Goal: Task Accomplishment & Management: Use online tool/utility

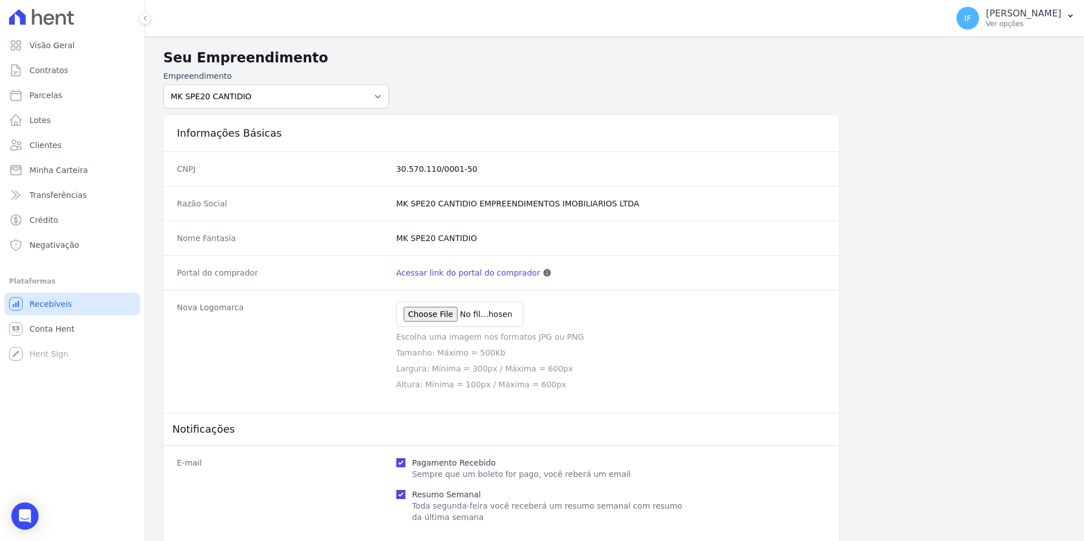
click at [67, 306] on link "Recebíveis" at bounding box center [73, 304] width 136 height 23
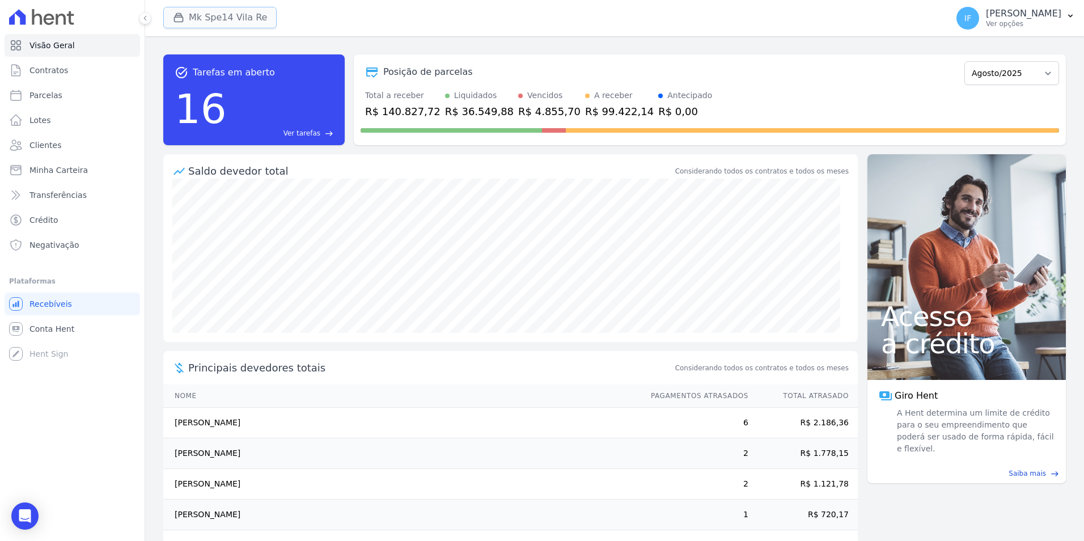
click at [221, 16] on button "Mk Spe14 Vila Re" at bounding box center [219, 18] width 113 height 22
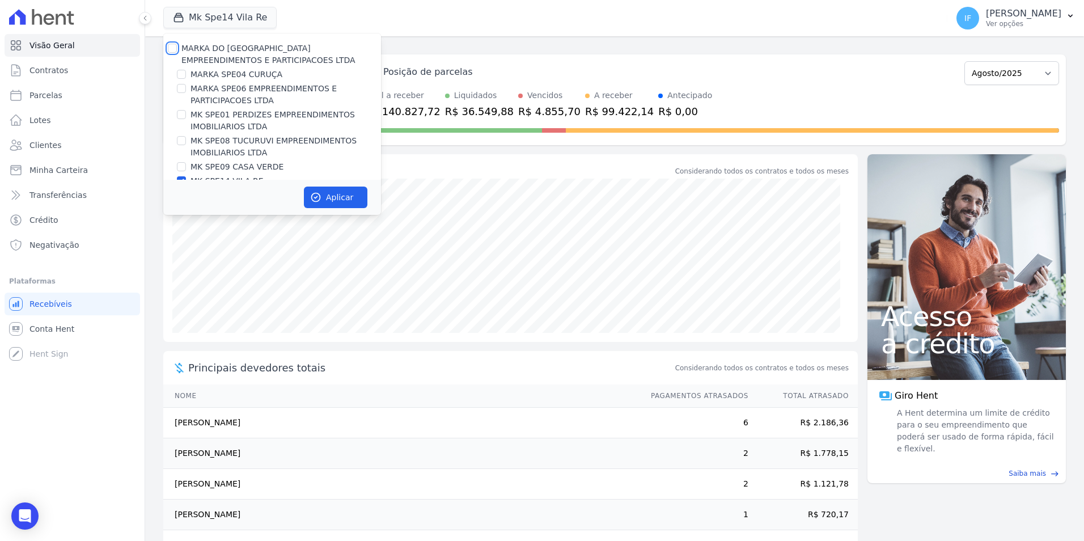
click at [175, 48] on input "MARKA DO [GEOGRAPHIC_DATA] EMPREENDIMENTOS E PARTICIPACOES LTDA" at bounding box center [172, 48] width 9 height 9
checkbox input "true"
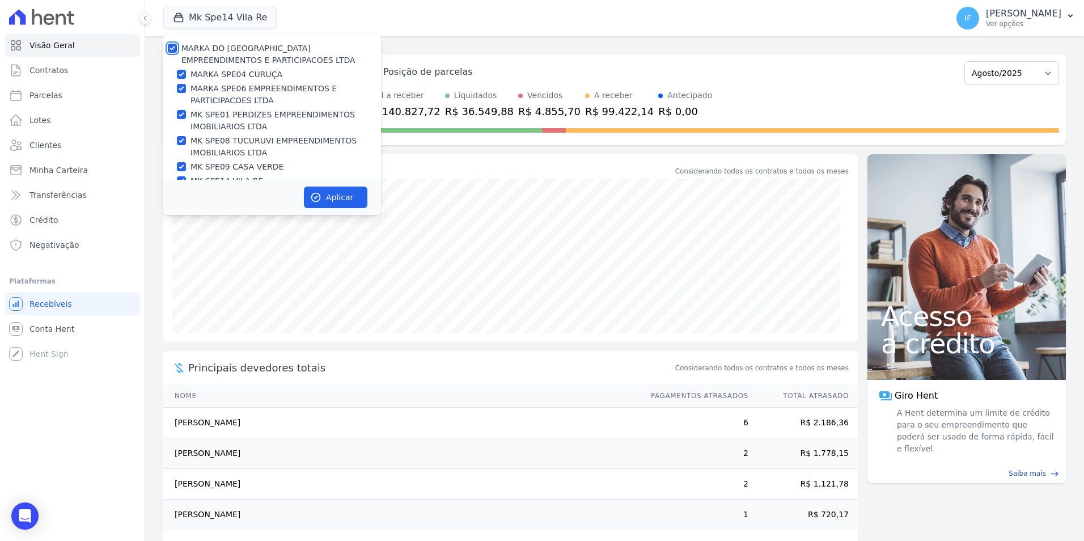
checkbox input "true"
click at [175, 48] on input "MARKA DO [GEOGRAPHIC_DATA] EMPREENDIMENTOS E PARTICIPACOES LTDA" at bounding box center [172, 48] width 9 height 9
checkbox input "false"
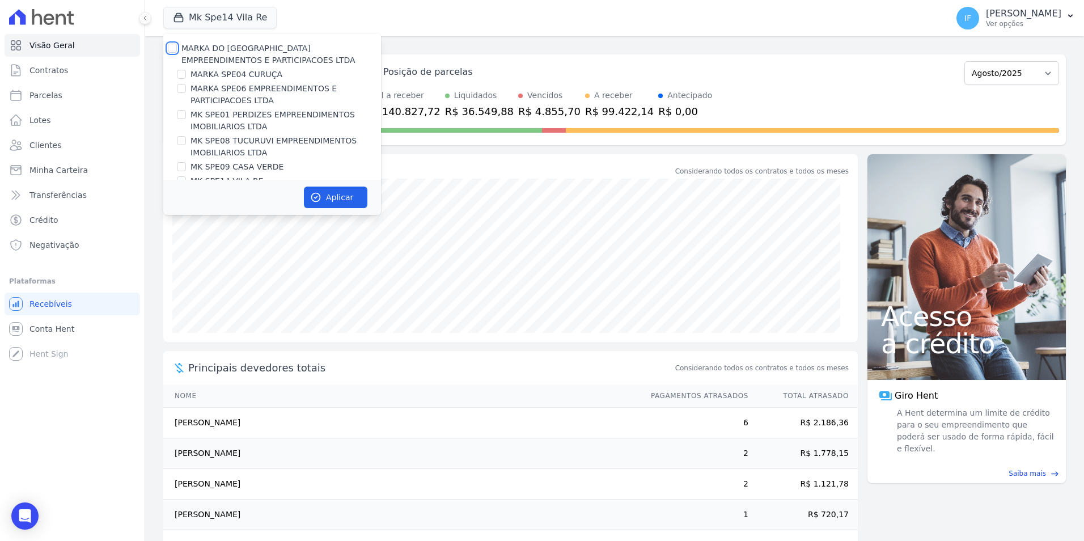
checkbox input "false"
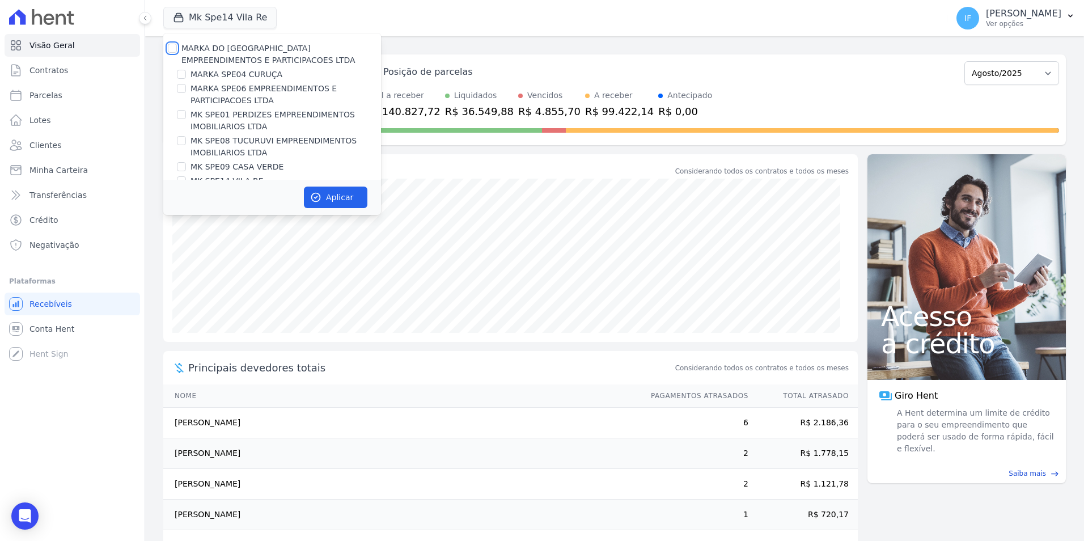
checkbox input "false"
click at [175, 48] on input "MARKA DO [GEOGRAPHIC_DATA] EMPREENDIMENTOS E PARTICIPACOES LTDA" at bounding box center [172, 48] width 9 height 9
checkbox input "true"
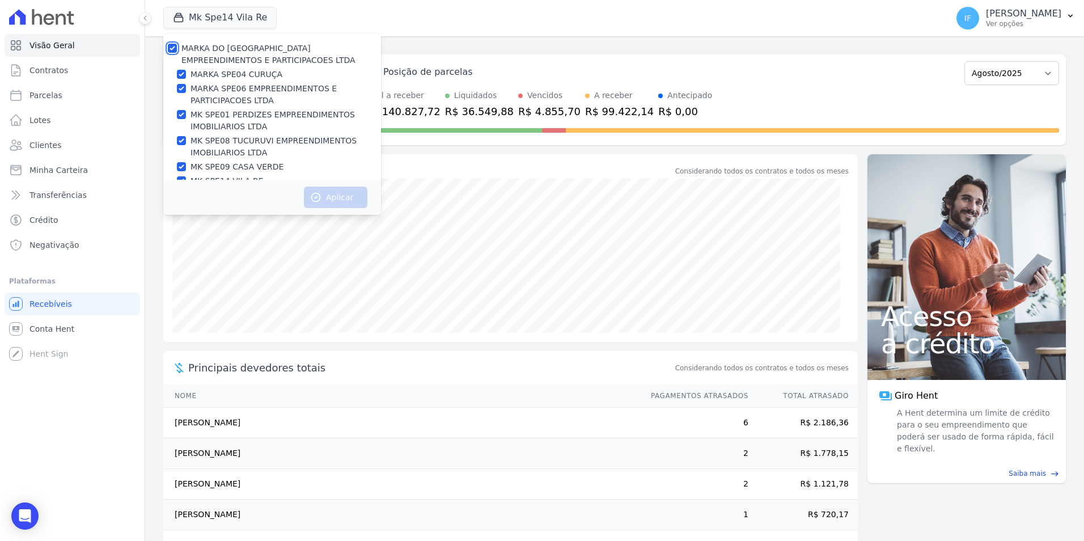
checkbox input "true"
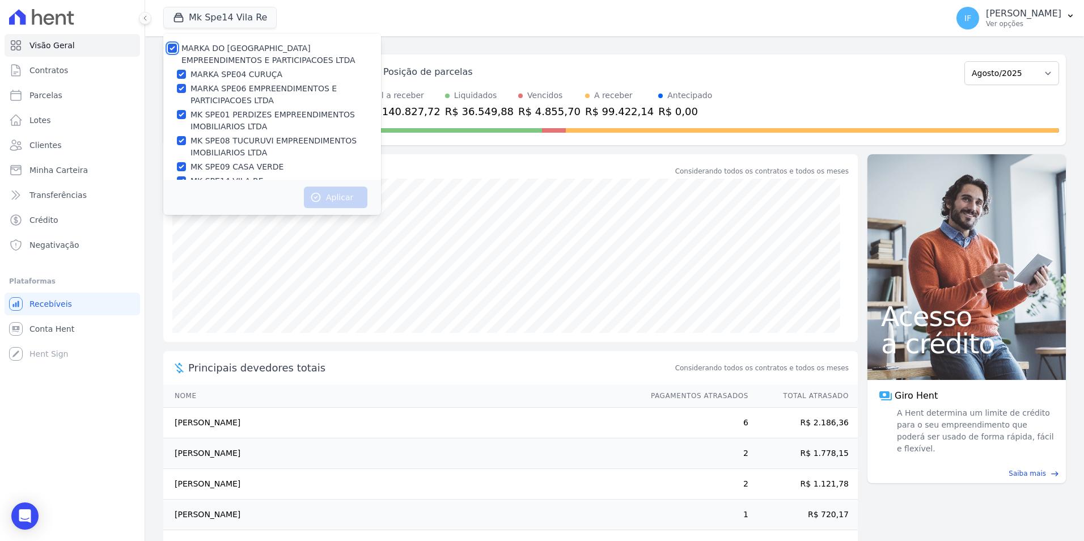
checkbox input "true"
click at [172, 48] on input "MARKA DO [GEOGRAPHIC_DATA] EMPREENDIMENTOS E PARTICIPACOES LTDA" at bounding box center [172, 48] width 9 height 9
checkbox input "false"
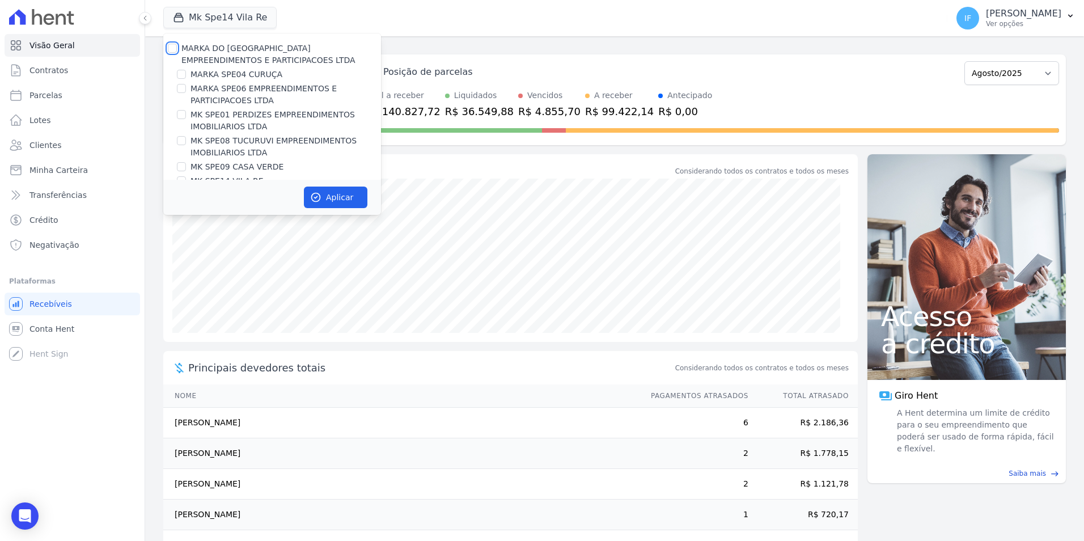
checkbox input "false"
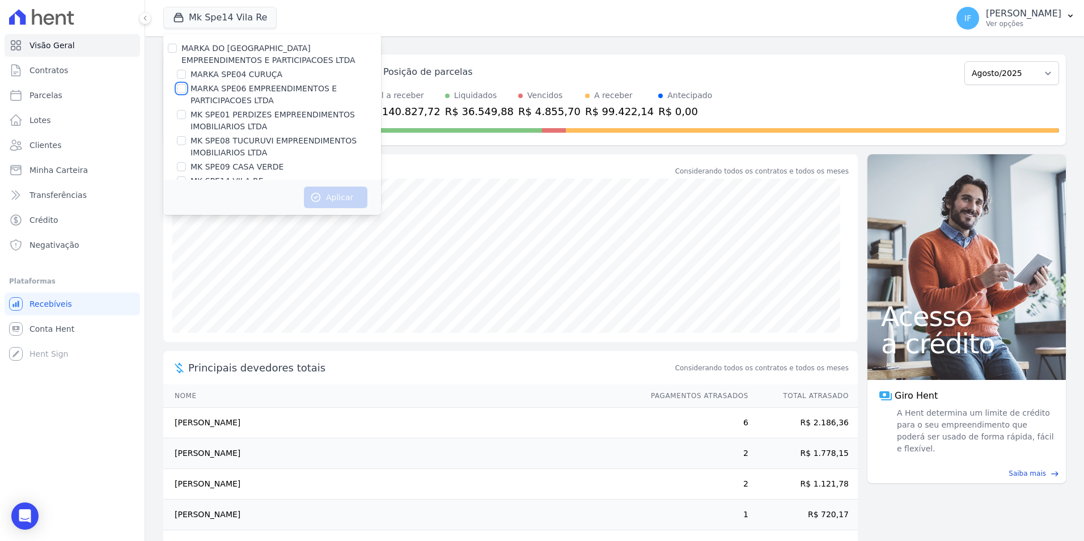
click at [183, 88] on input "MARKA SPE06 EMPREENDIMENTOS E PARTICIPACOES LTDA" at bounding box center [181, 88] width 9 height 9
checkbox input "true"
click at [339, 197] on button "Aplicar" at bounding box center [336, 198] width 64 height 22
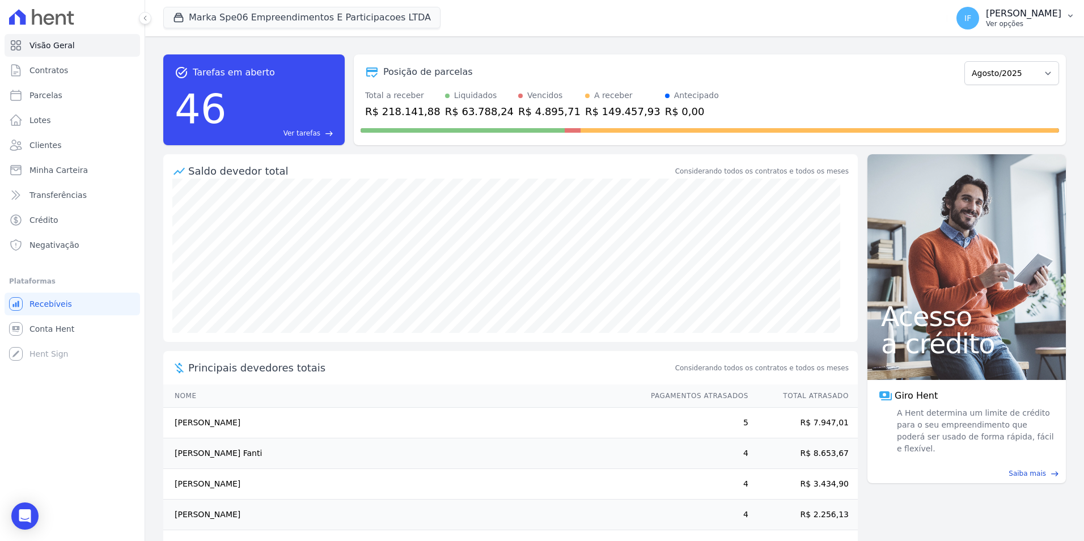
click at [995, 23] on p "Ver opções" at bounding box center [1023, 23] width 75 height 9
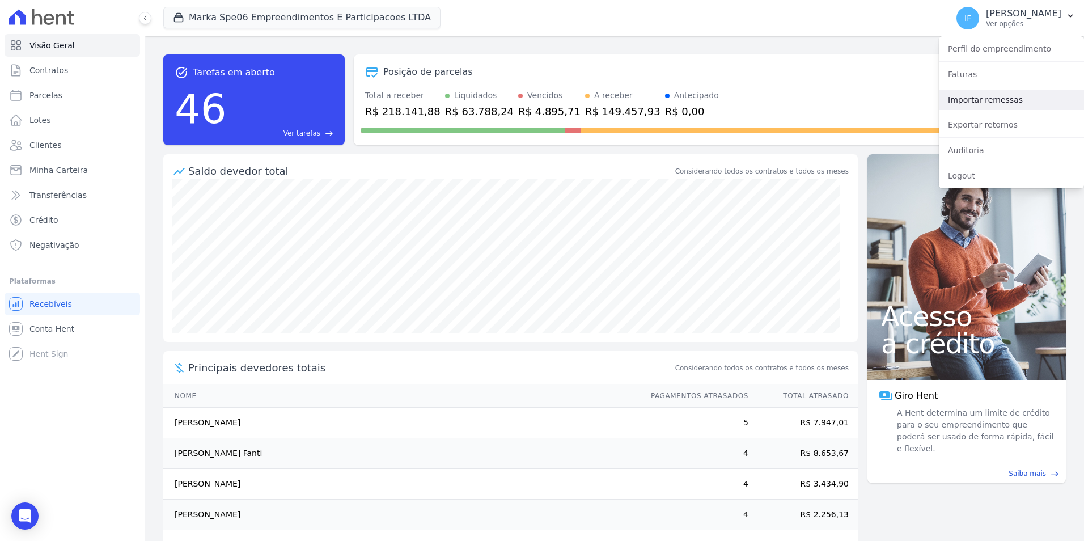
click at [1002, 94] on link "Importar remessas" at bounding box center [1011, 100] width 145 height 20
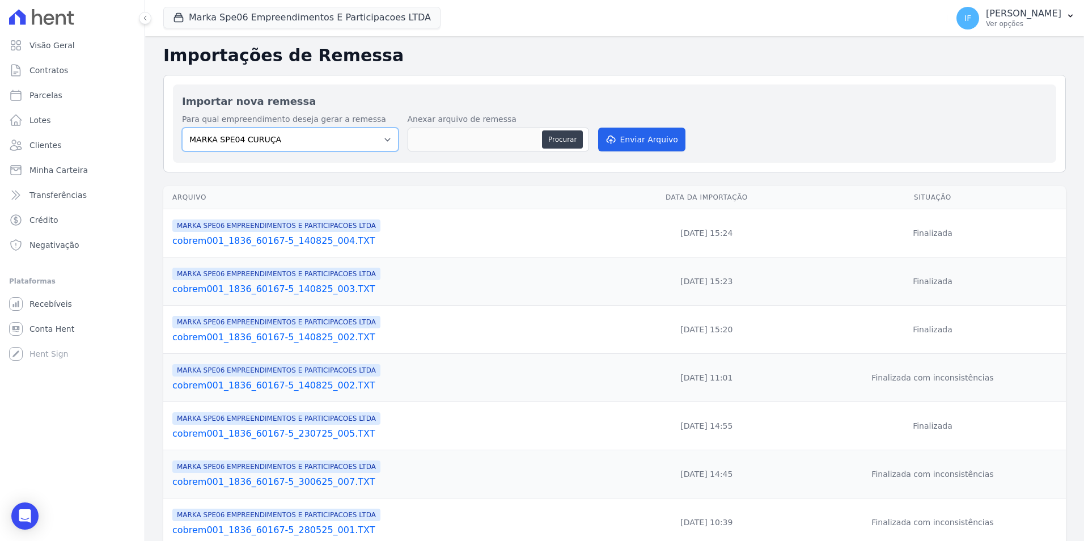
click at [385, 140] on select "MARKA SPE04 CURUÇA MARKA SPE06 EMPREENDIMENTOS E PARTICIPACOES LTDA MK SPE01 PE…" at bounding box center [290, 140] width 217 height 24
select select "69b157cf-0fd6-4d7f-bc8f-9acf7b48cd48"
click at [182, 128] on select "MARKA SPE04 CURUÇA MARKA SPE06 EMPREENDIMENTOS E PARTICIPACOES LTDA MK SPE01 PE…" at bounding box center [290, 140] width 217 height 24
click at [570, 141] on button "Procurar" at bounding box center [562, 139] width 41 height 18
type input "cobrem001_1836_60167-5_190825_005.TXT"
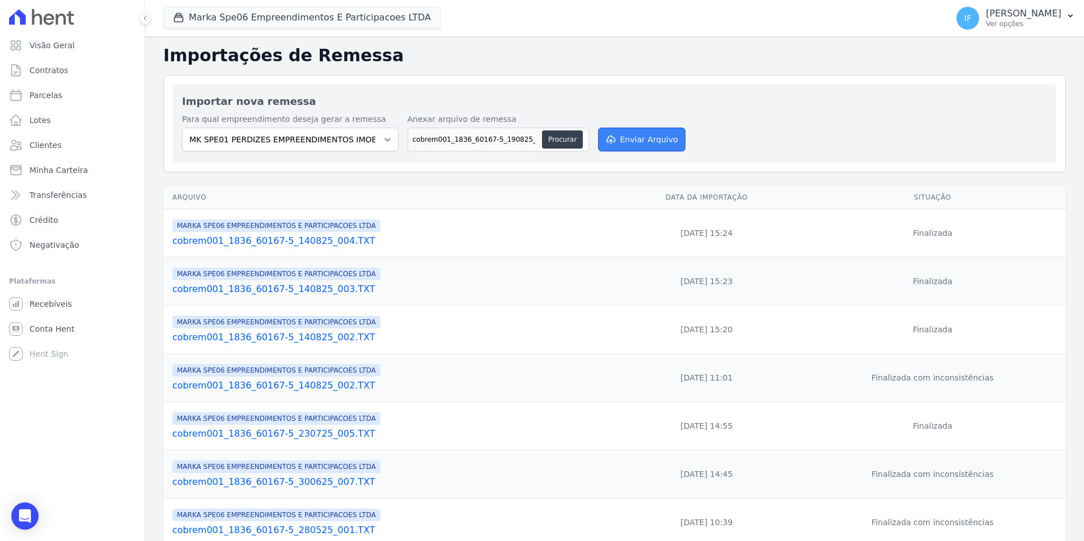
click at [641, 140] on button "Enviar Arquivo" at bounding box center [641, 140] width 87 height 24
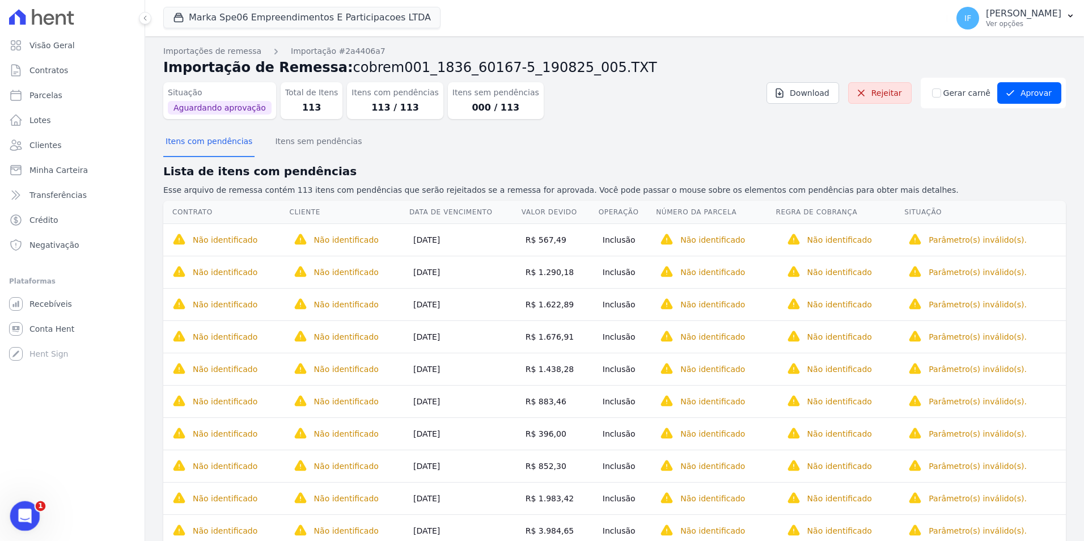
click at [27, 507] on div "Abertura do Messenger da Intercom" at bounding box center [23, 514] width 37 height 37
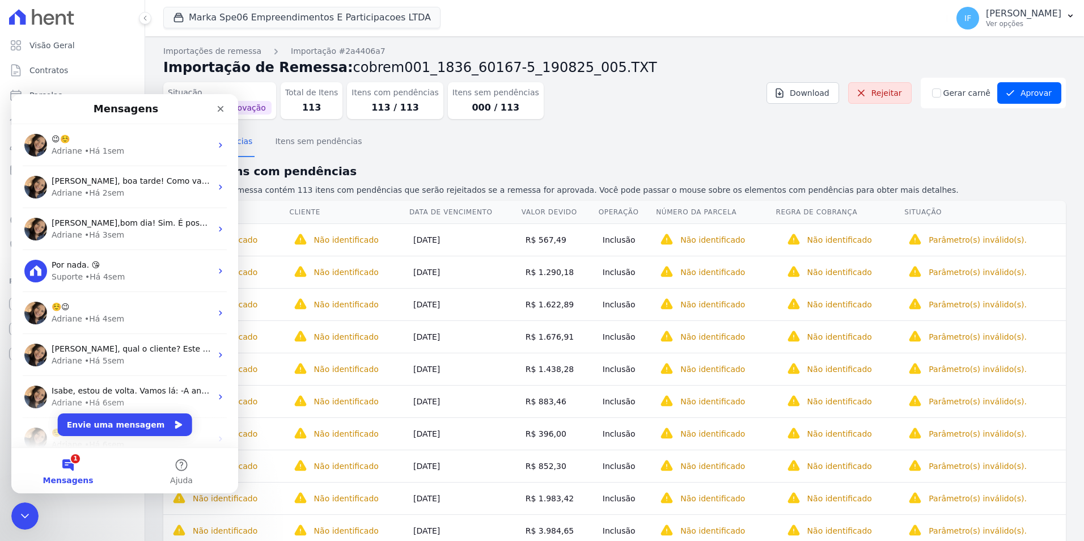
click at [126, 424] on button "Envie uma mensagem" at bounding box center [125, 424] width 134 height 23
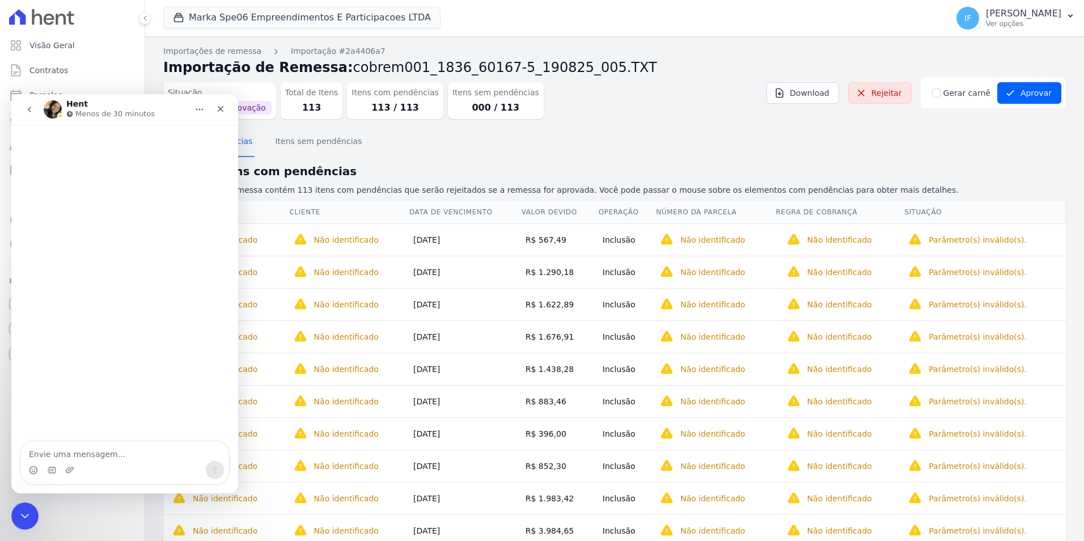
click at [117, 451] on textarea "Envie uma mensagem..." at bounding box center [125, 451] width 208 height 19
type textarea "Bom dia , tudo bem?"
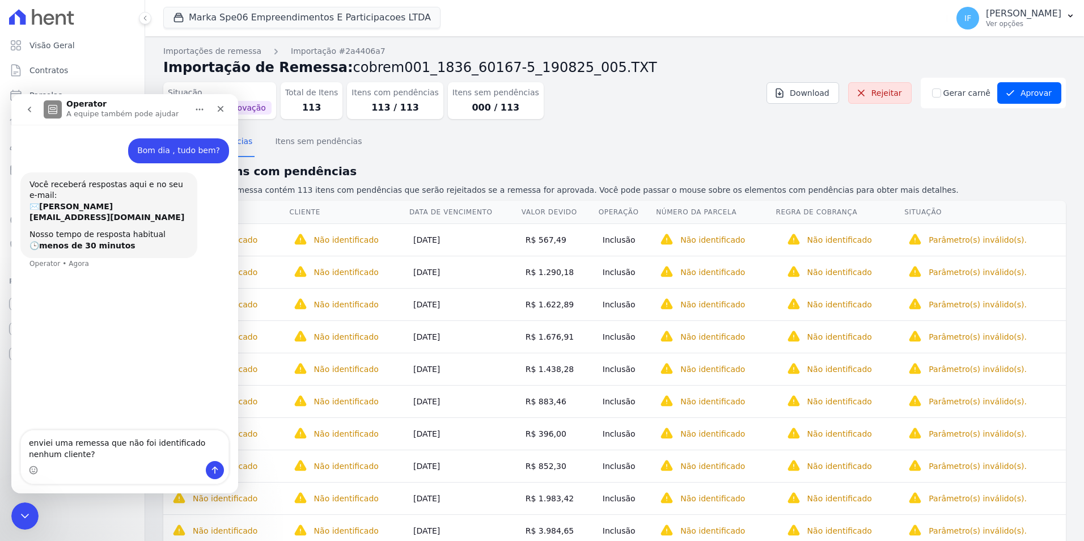
click at [90, 458] on textarea "enviei uma remessa que não foi identificado nenhum cliente?" at bounding box center [125, 445] width 208 height 31
type textarea "enviei uma remessa que não foi identificado nenhum cliente? Consegue me ajudar?"
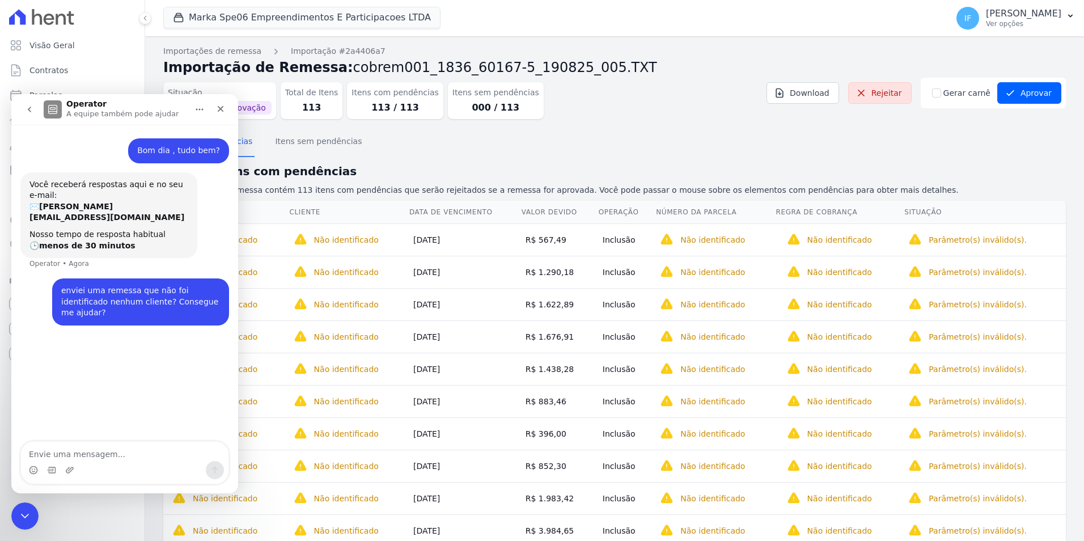
drag, startPoint x: 77, startPoint y: 443, endPoint x: 77, endPoint y: 449, distance: 6.2
click at [77, 447] on textarea "Envie uma mensagem..." at bounding box center [125, 451] width 208 height 19
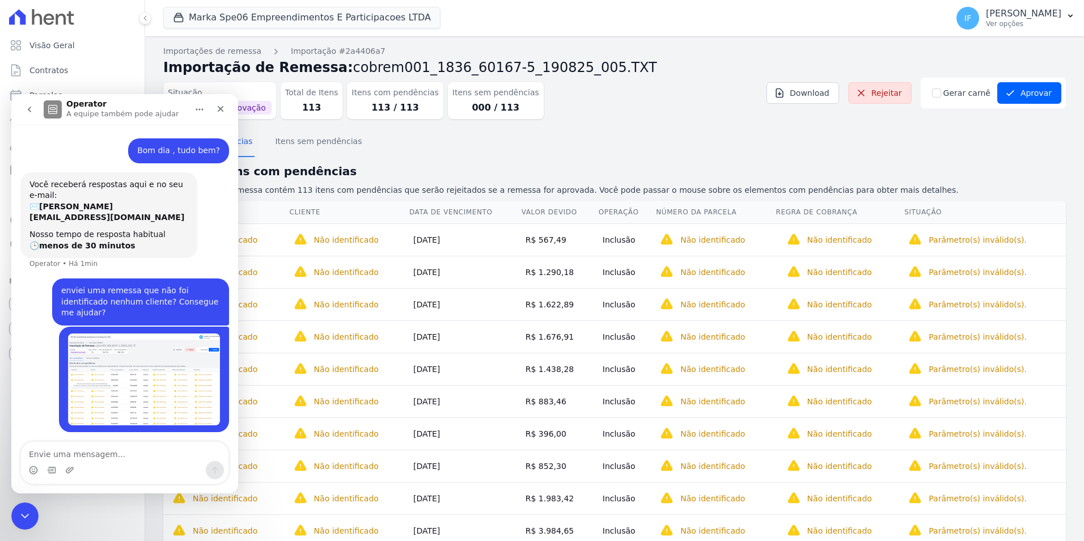
click at [193, 384] on img "Isabel diz…" at bounding box center [144, 379] width 152 height 92
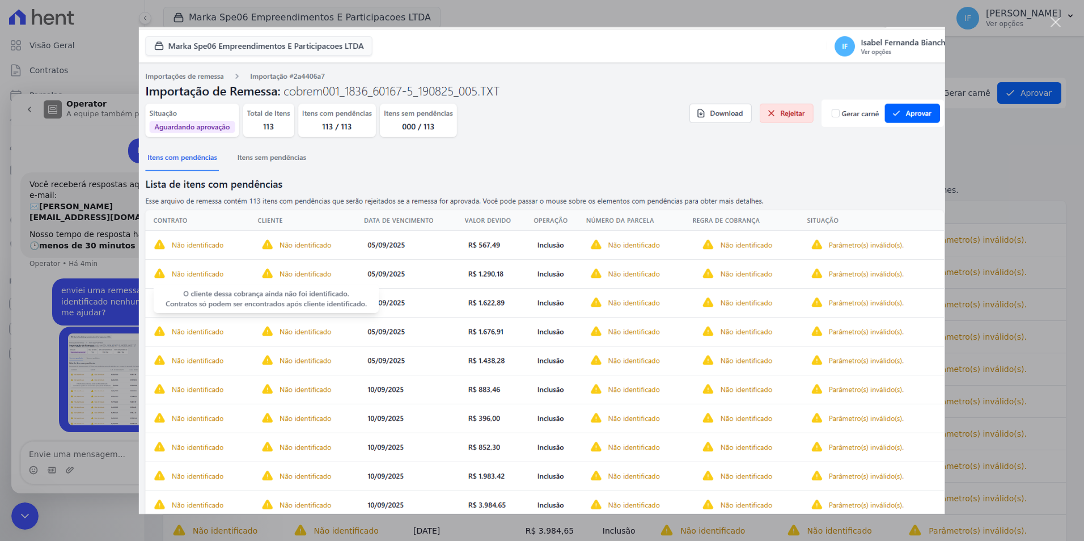
click at [573, 144] on img "Fechar" at bounding box center [542, 270] width 806 height 487
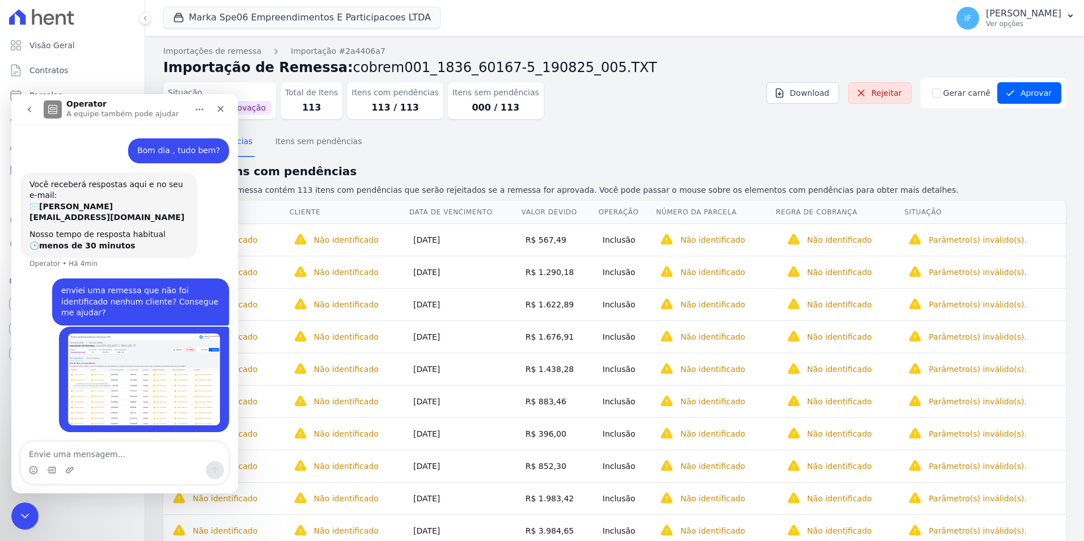
click at [563, 153] on div "Itens com pendências Itens sem pendências" at bounding box center [614, 142] width 903 height 28
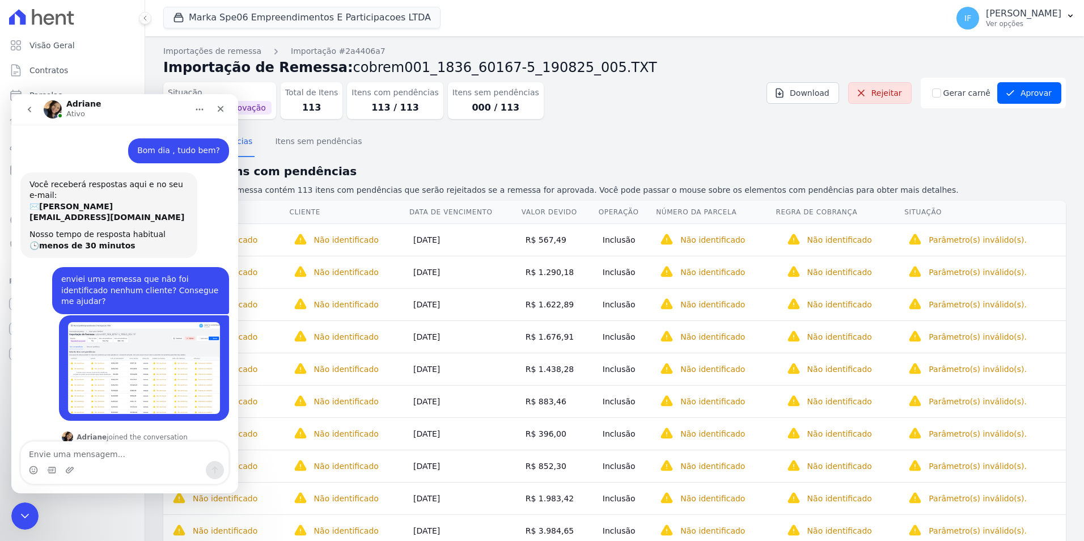
scroll to position [68, 0]
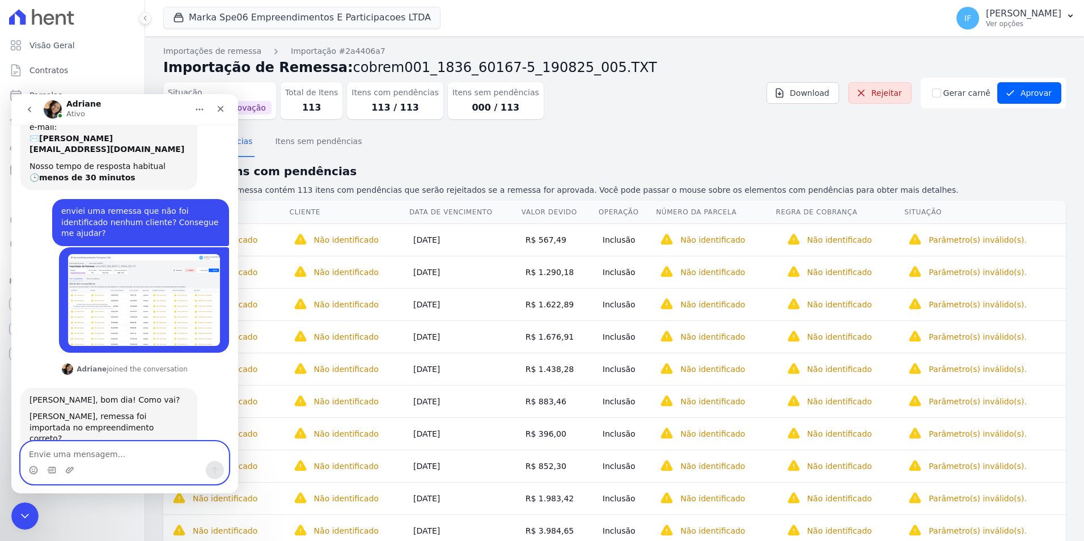
click at [62, 453] on textarea "Envie uma mensagem..." at bounding box center [125, 451] width 208 height 19
type textarea "sim"
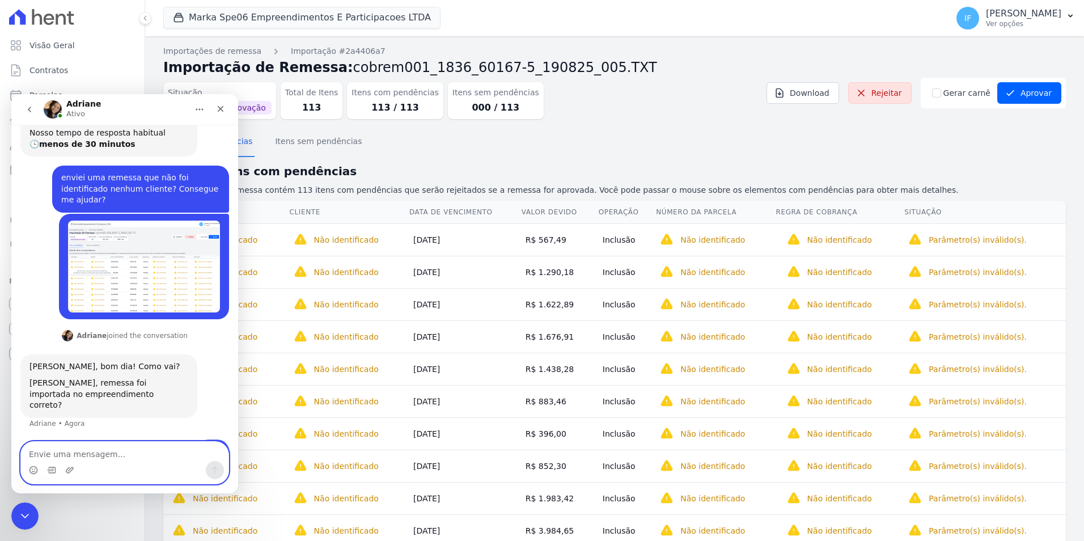
scroll to position [102, 0]
type textarea "unik spe 06"
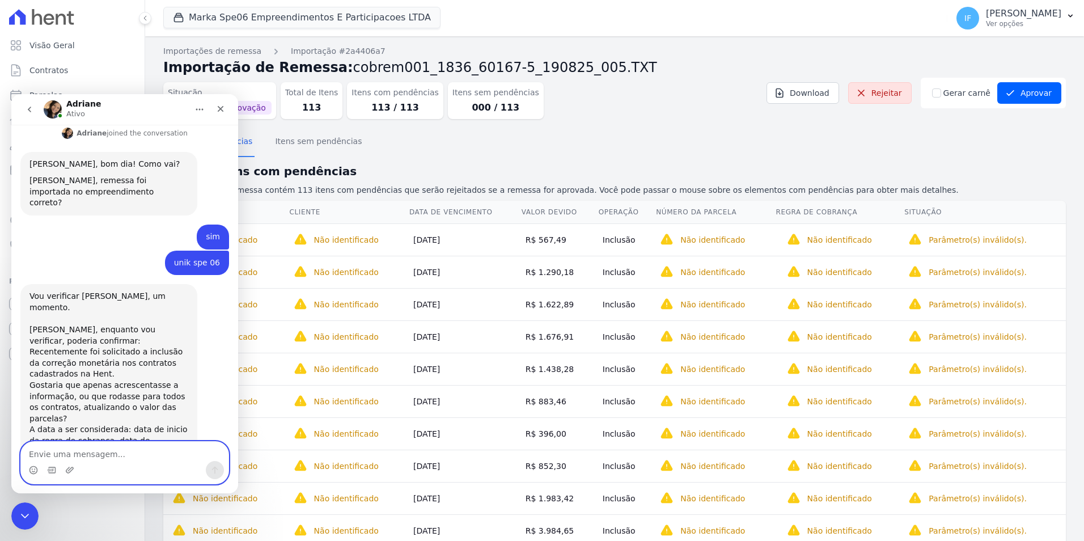
scroll to position [306, 0]
click at [120, 451] on textarea "Envie uma mensagem..." at bounding box center [125, 451] width 208 height 19
click at [103, 454] on textarea "Envie uma mensagem..." at bounding box center [125, 451] width 208 height 19
type textarea "sabe me informar quem solicitou?"
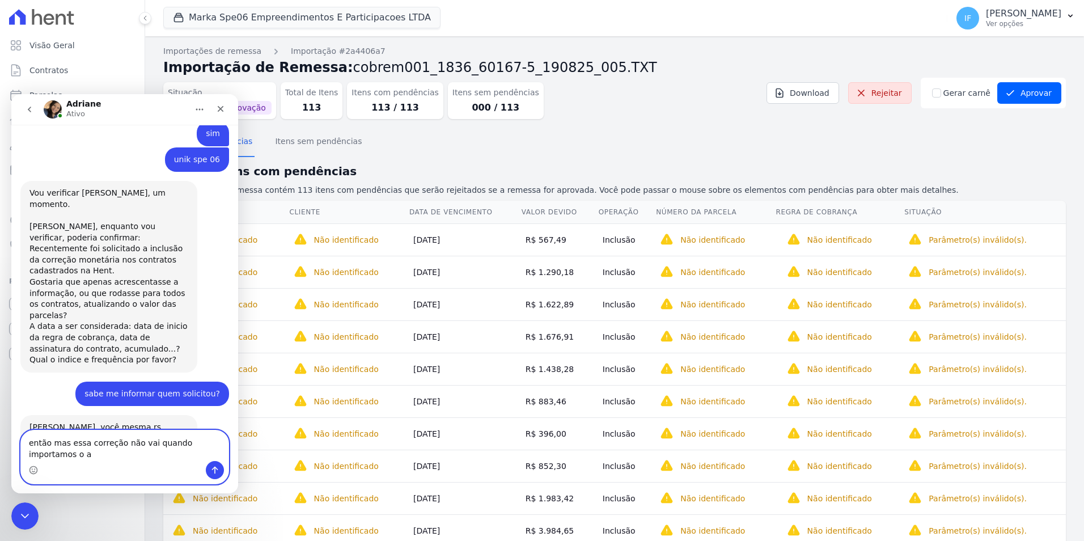
scroll to position [419, 0]
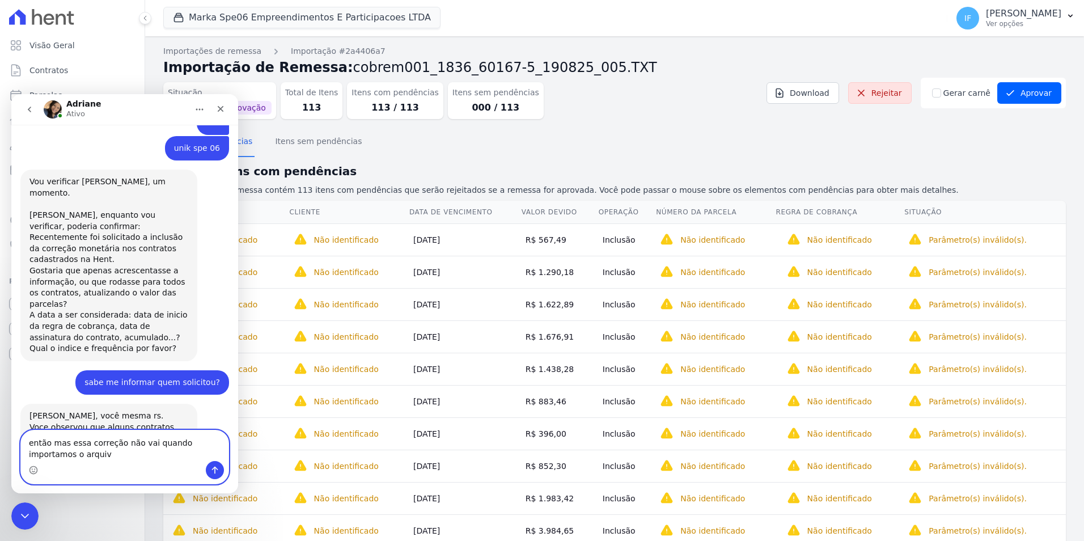
type textarea "então mas essa correção não vai quando importamos o arquivo"
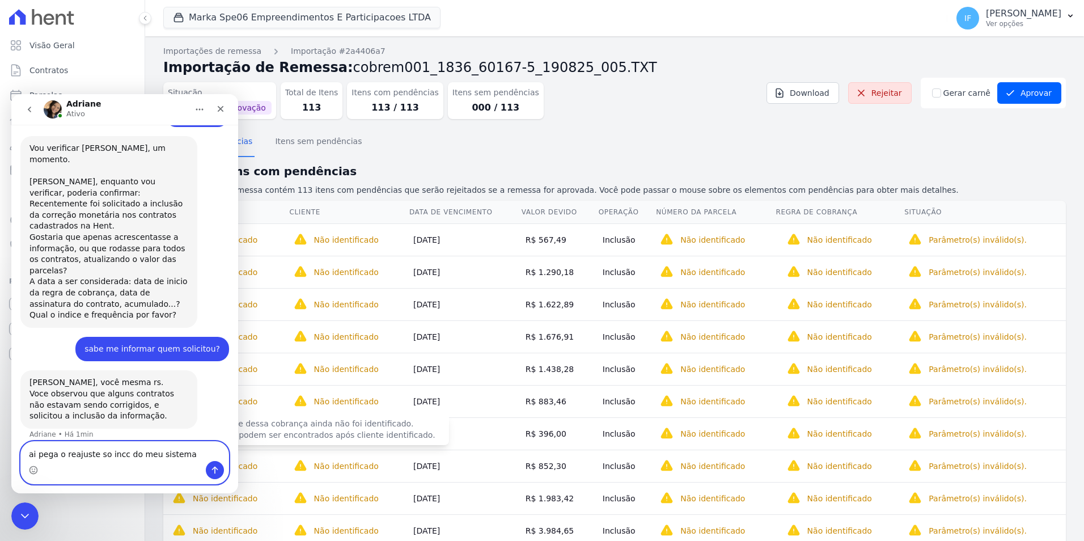
type textarea "ai pega o reajuste so incc do meu sistema?"
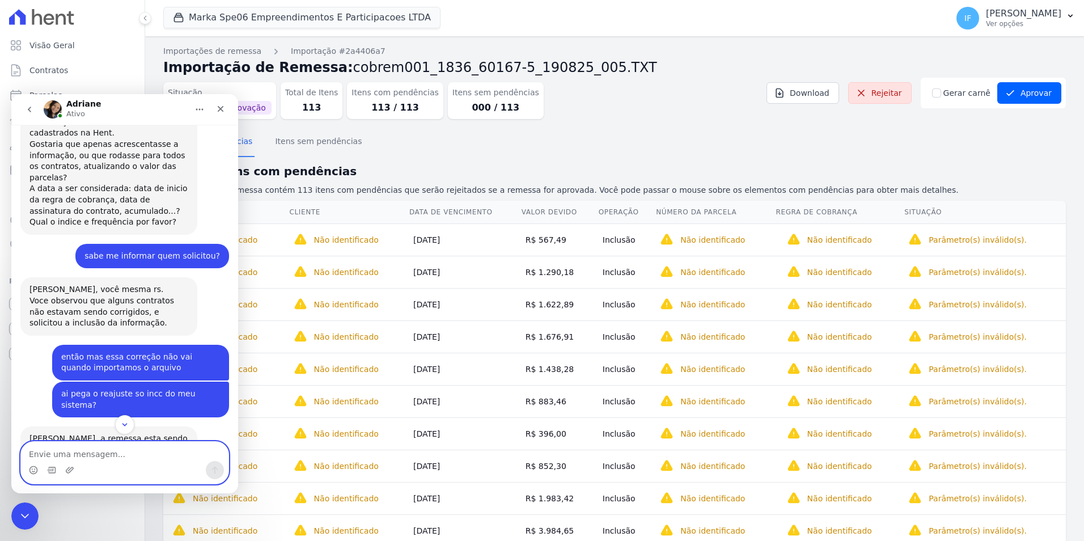
scroll to position [599, 0]
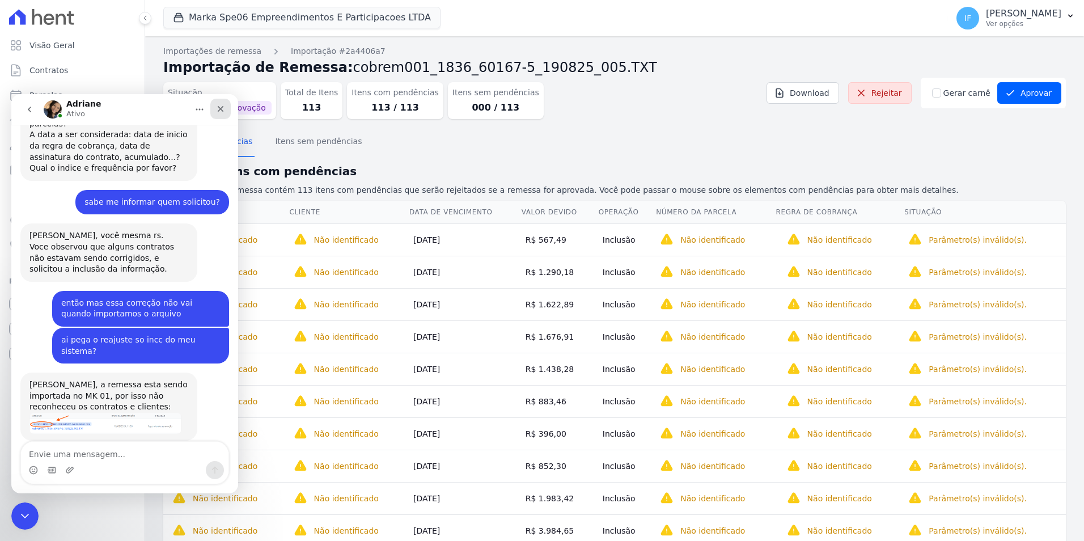
click at [217, 108] on icon "Fechar" at bounding box center [220, 108] width 9 height 9
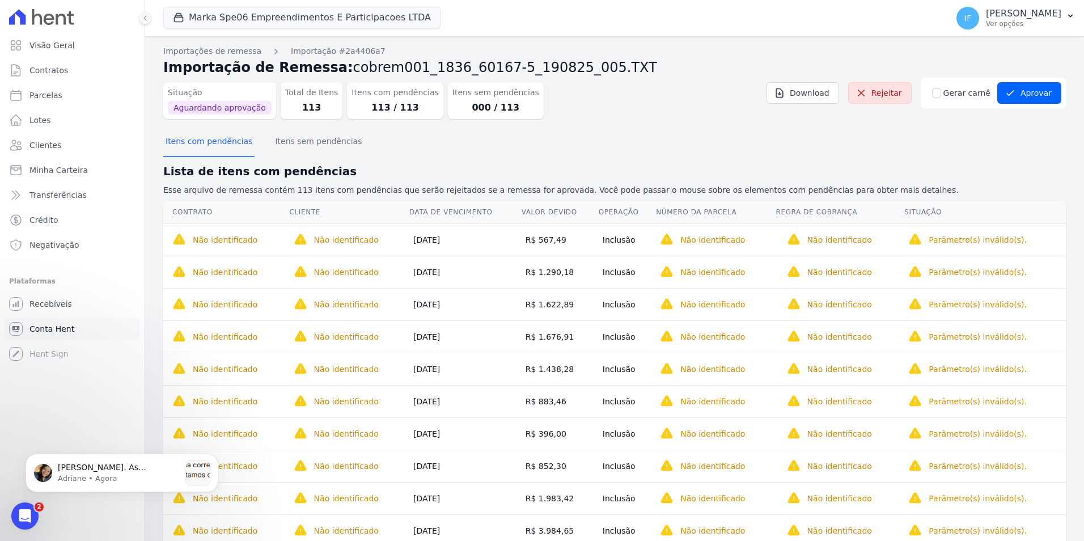
scroll to position [637, 0]
click at [986, 28] on p "Ver opções" at bounding box center [1023, 23] width 75 height 9
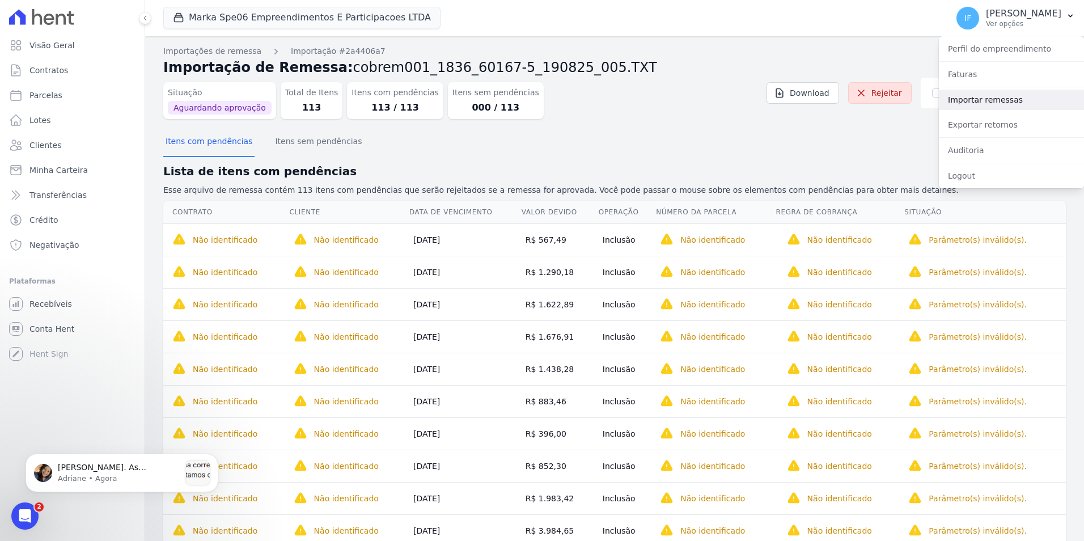
click at [1010, 97] on link "Importar remessas" at bounding box center [1011, 100] width 145 height 20
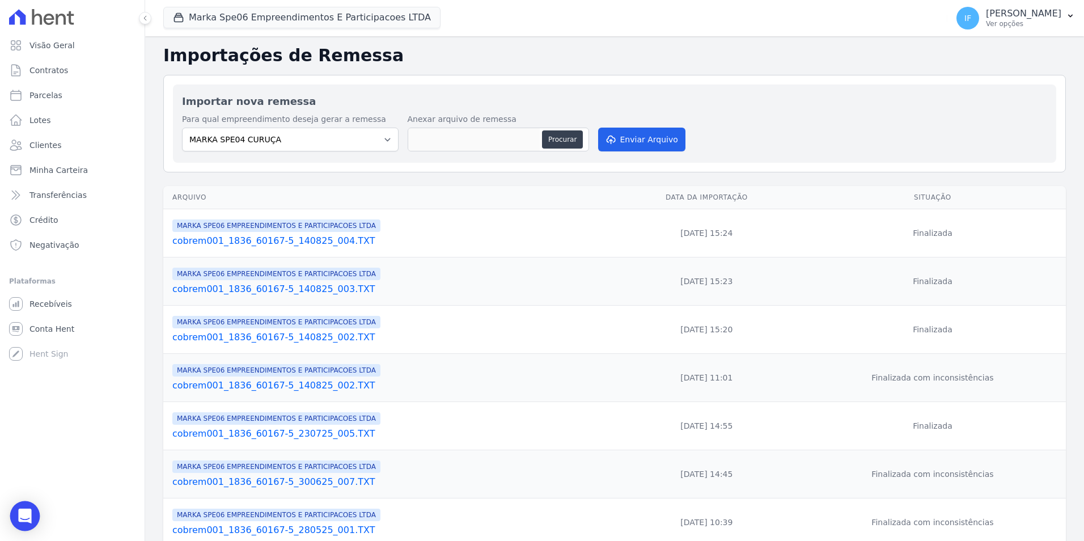
click at [17, 519] on div "Open Intercom Messenger" at bounding box center [25, 516] width 30 height 30
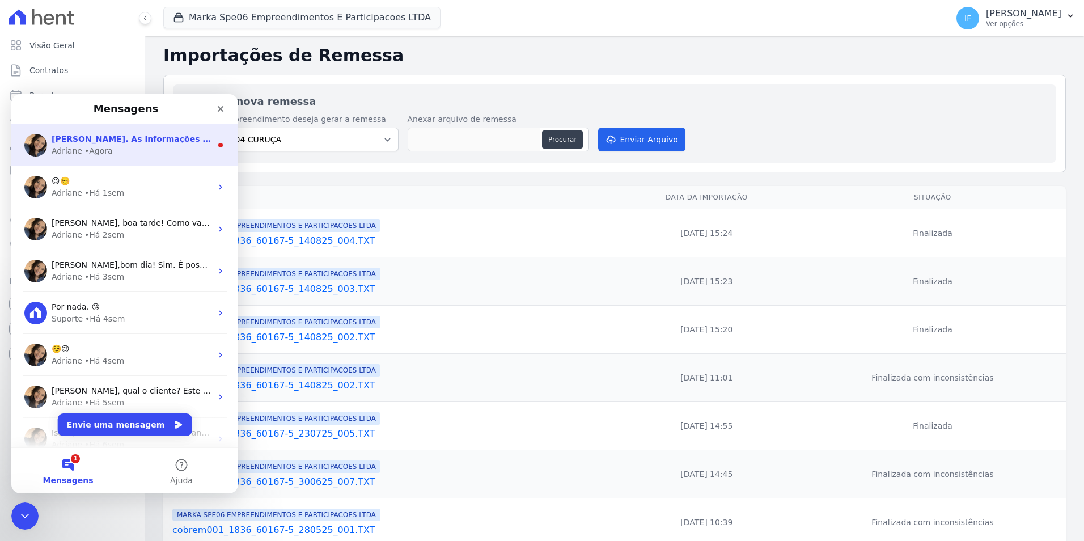
click at [160, 136] on span "[PERSON_NAME]. As informações são lidas e cobranças geradas de acordo com a inf…" at bounding box center [313, 138] width 523 height 9
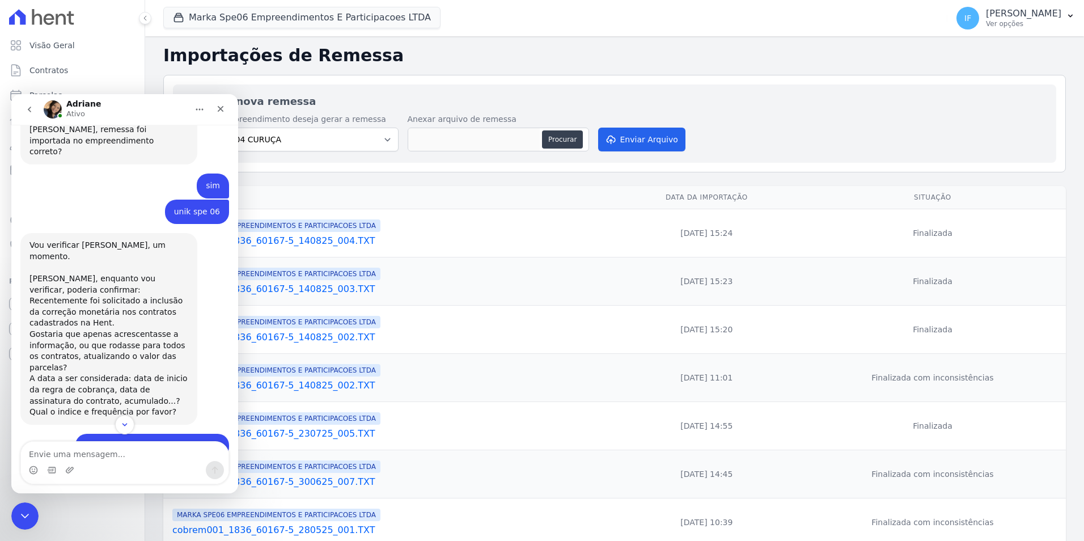
scroll to position [637, 0]
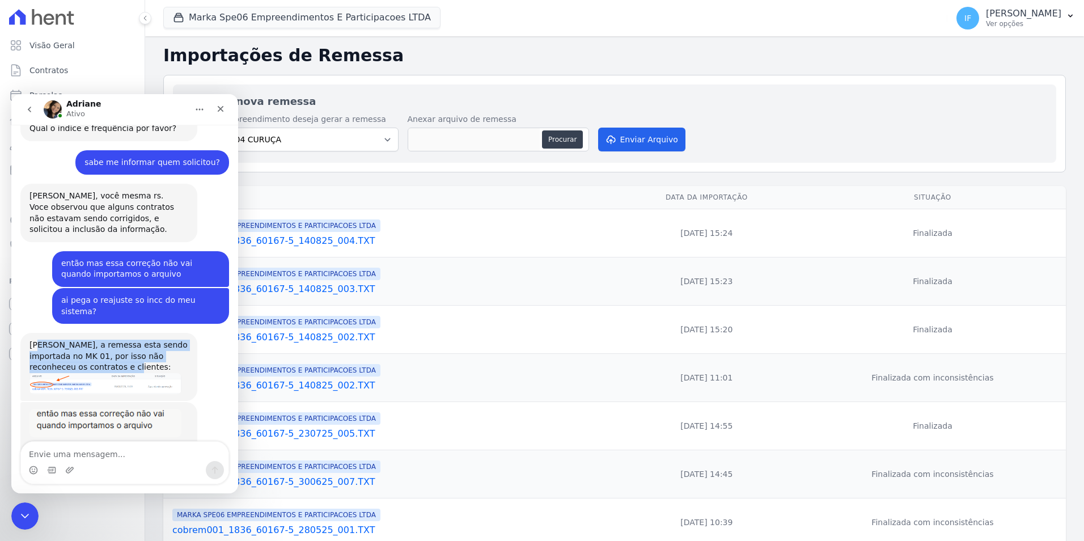
drag, startPoint x: 34, startPoint y: 284, endPoint x: 136, endPoint y: 305, distance: 104.3
click at [136, 340] on div "[PERSON_NAME], a remessa esta sendo importada no MK 01, por isso não reconheceu…" at bounding box center [108, 356] width 159 height 33
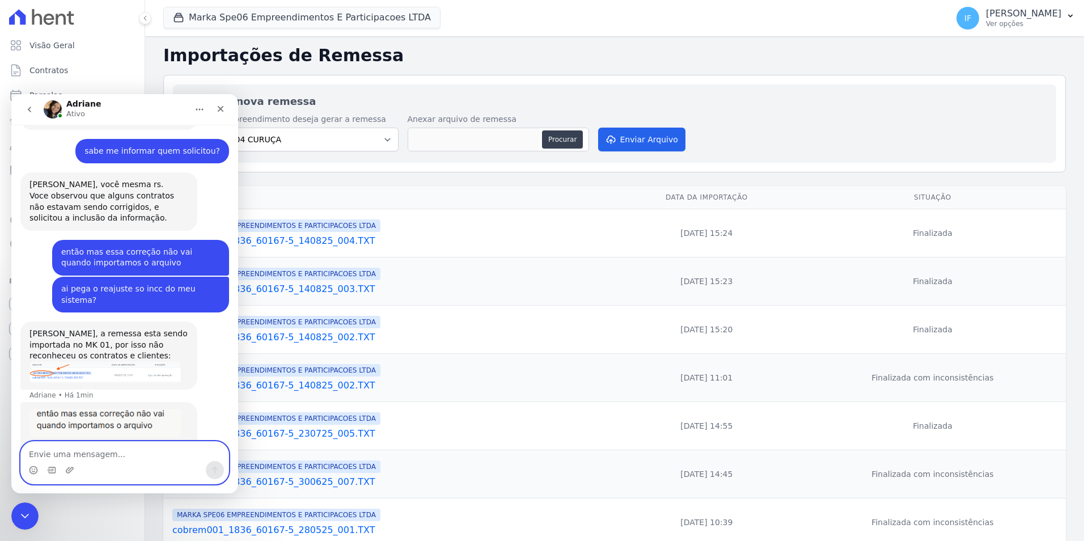
click at [65, 455] on textarea "Envie uma mensagem..." at bounding box center [125, 451] width 208 height 19
type textarea "então não precisa acrescentar"
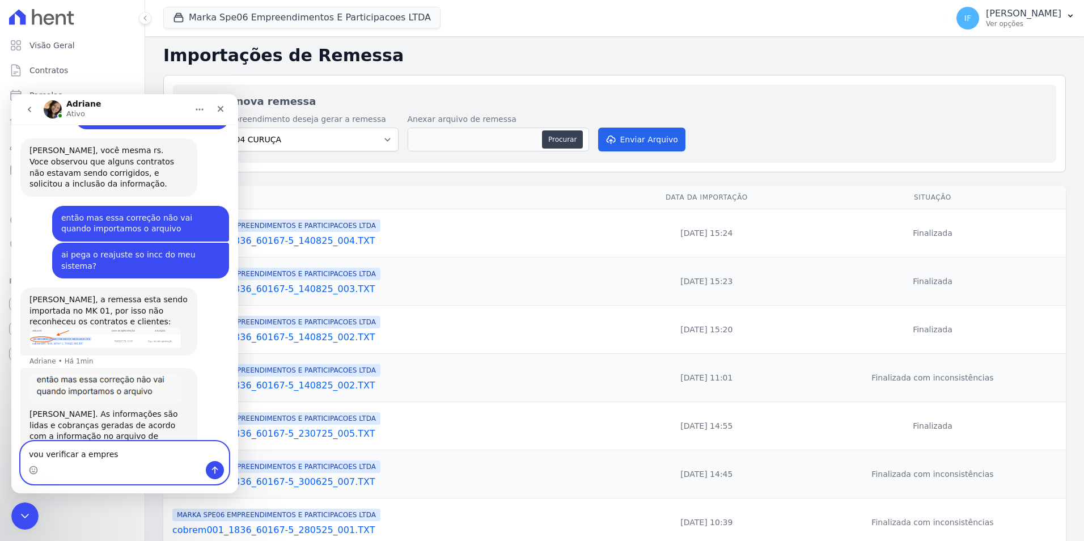
type textarea "vou verificar a empresa"
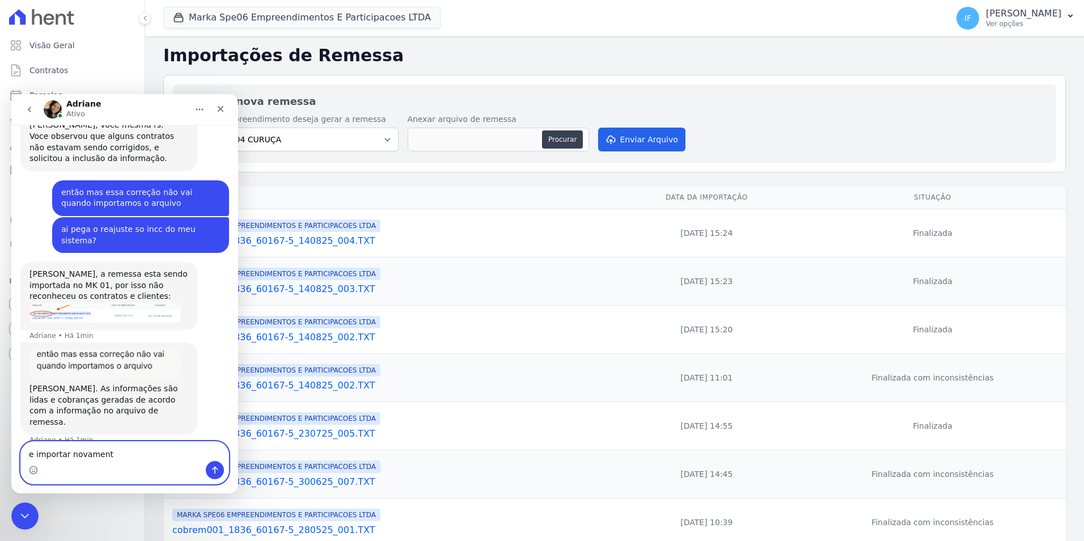
type textarea "e importar novamente"
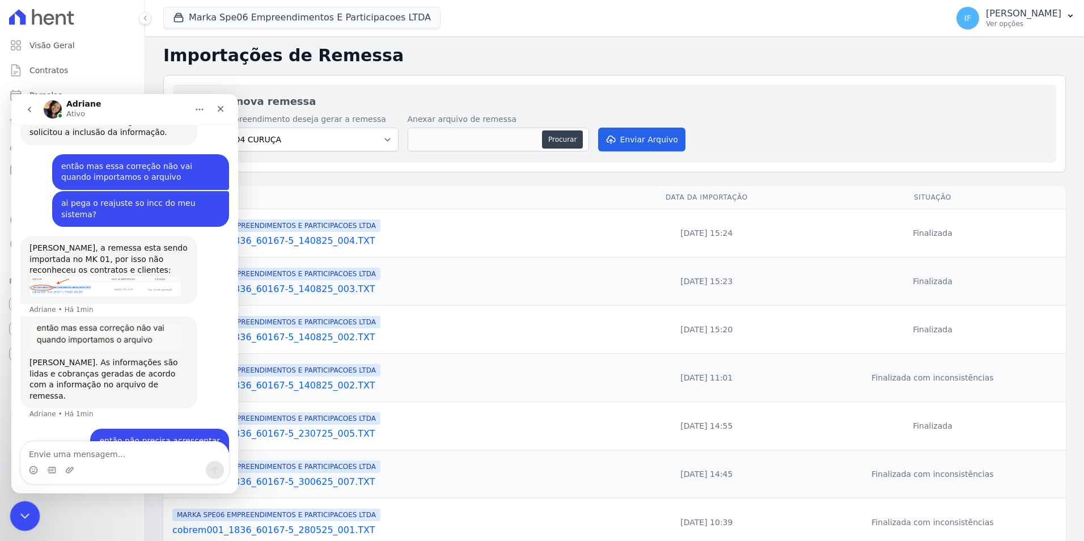
click at [22, 509] on icon "Encerramento do Messenger da Intercom" at bounding box center [23, 515] width 14 height 14
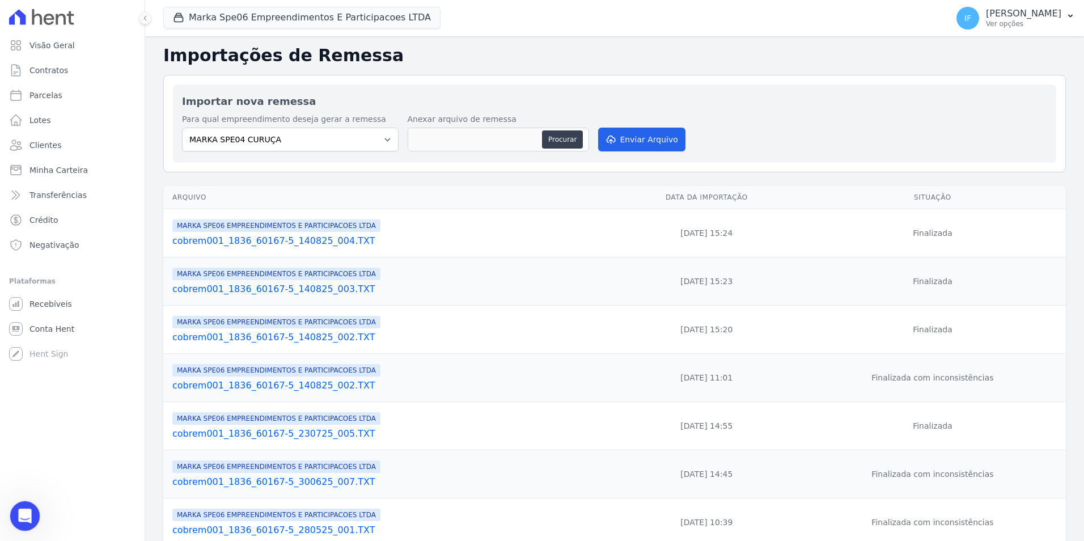
scroll to position [723, 0]
click at [388, 138] on select "MARKA SPE04 CURUÇA MARKA SPE06 EMPREENDIMENTOS E PARTICIPACOES LTDA MK SPE01 PE…" at bounding box center [290, 140] width 217 height 24
select select "fef18e2b-896b-4456-b766-b2db8c2ece14"
click at [182, 128] on select "MARKA SPE04 CURUÇA MARKA SPE06 EMPREENDIMENTOS E PARTICIPACOES LTDA MK SPE01 PE…" at bounding box center [290, 140] width 217 height 24
click at [565, 140] on button "Procurar" at bounding box center [562, 139] width 41 height 18
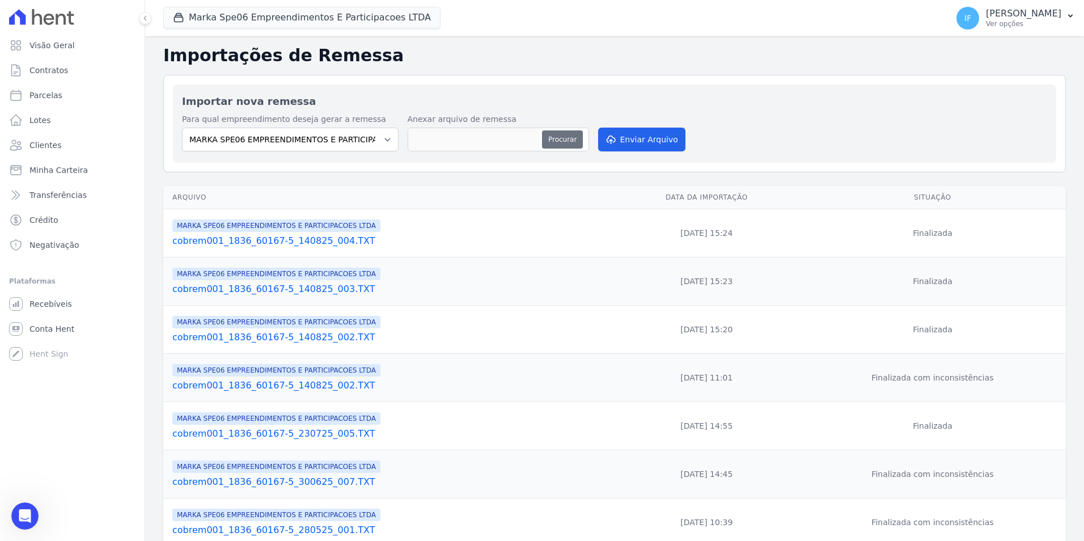
type input "cobrem001_1836_60167-5_190825_005.TXT"
click at [635, 137] on button "Enviar Arquivo" at bounding box center [641, 140] width 87 height 24
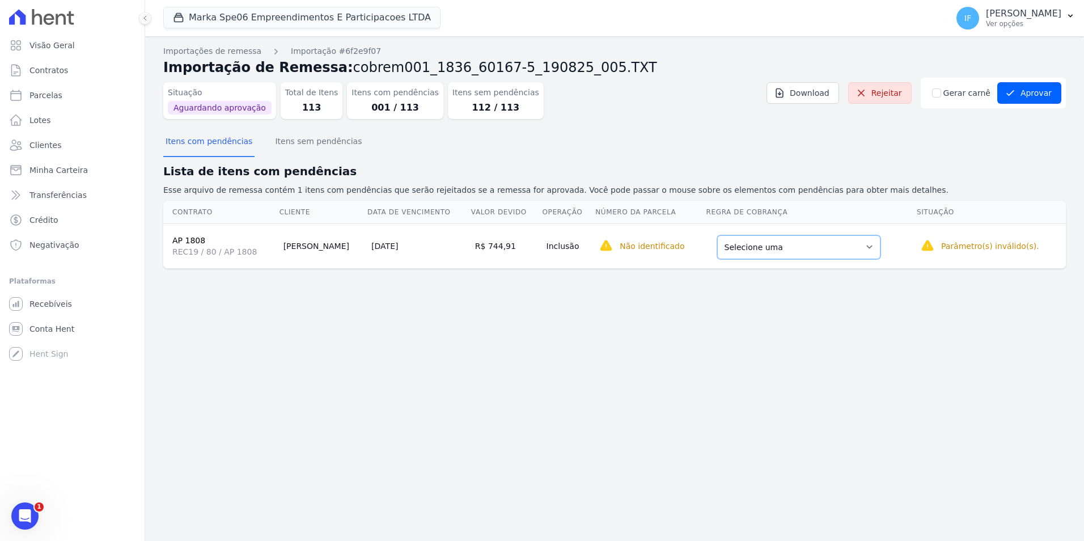
click at [827, 251] on select "Selecione uma Nova Parcela Avulsa Parcela Avulsa Existente Parcela Normal (36 X…" at bounding box center [798, 247] width 163 height 24
click at [514, 303] on div "Importações de remessa Importação #6f2e9f07 Importação de Remessa: cobrem001_18…" at bounding box center [614, 288] width 939 height 505
click at [1032, 88] on button "Aprovar" at bounding box center [1030, 93] width 64 height 22
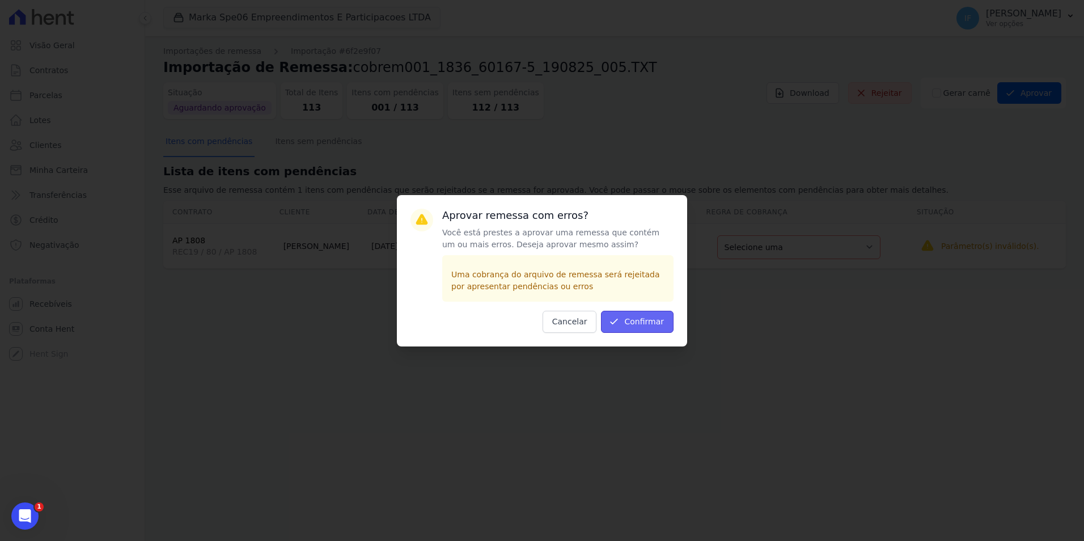
click at [620, 322] on icon "submit" at bounding box center [614, 321] width 11 height 11
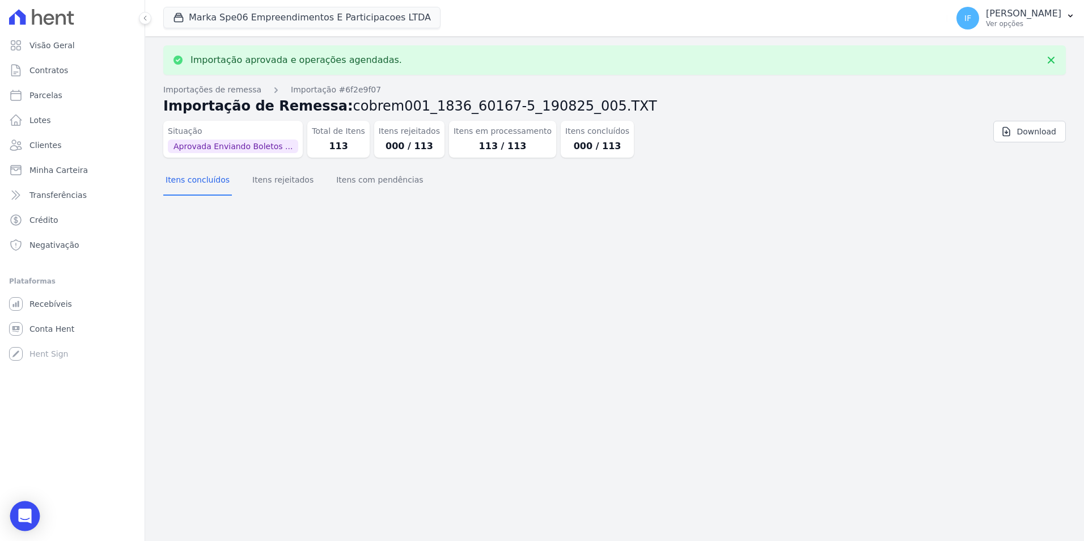
click at [31, 519] on icon "Open Intercom Messenger" at bounding box center [25, 516] width 15 height 15
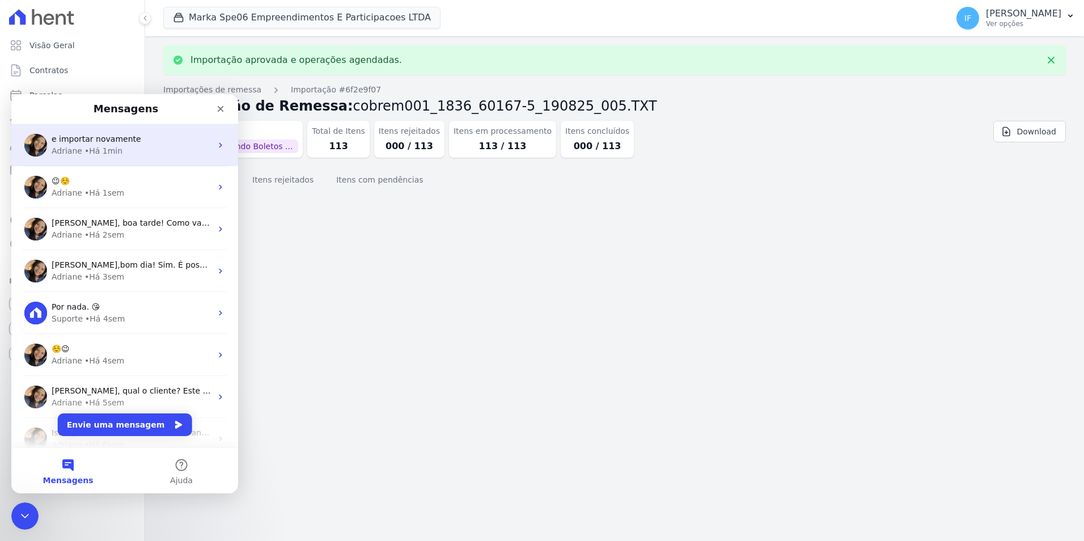
click at [137, 154] on div "Adriane • Há 1min" at bounding box center [132, 151] width 160 height 12
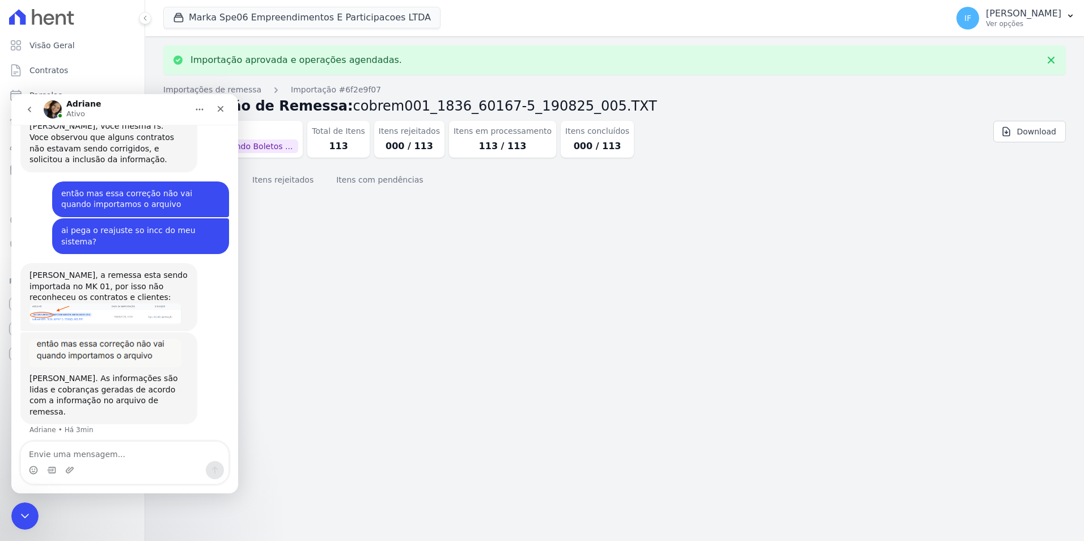
scroll to position [723, 0]
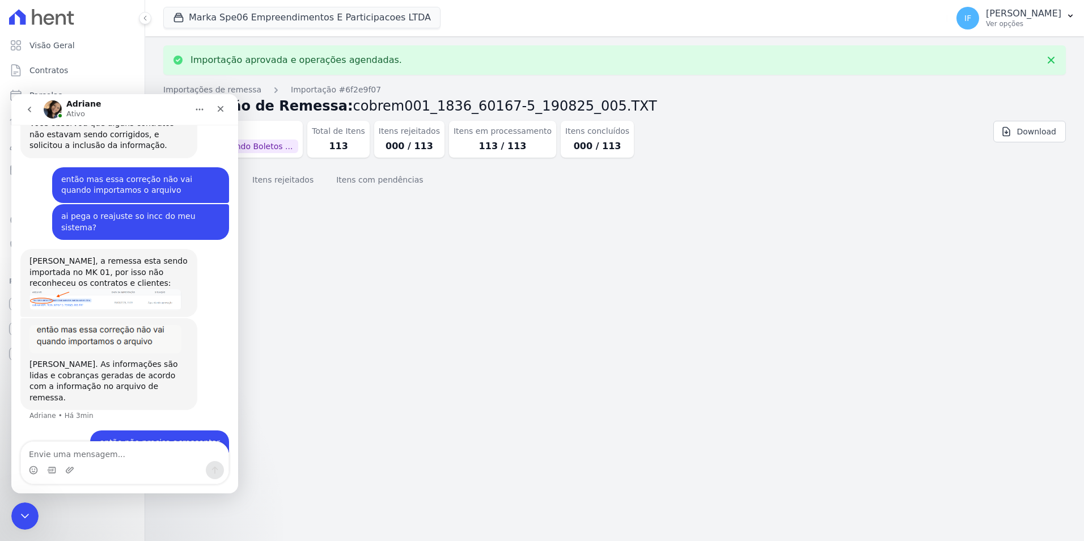
click at [124, 458] on textarea "Envie uma mensagem..." at bounding box center [125, 451] width 208 height 19
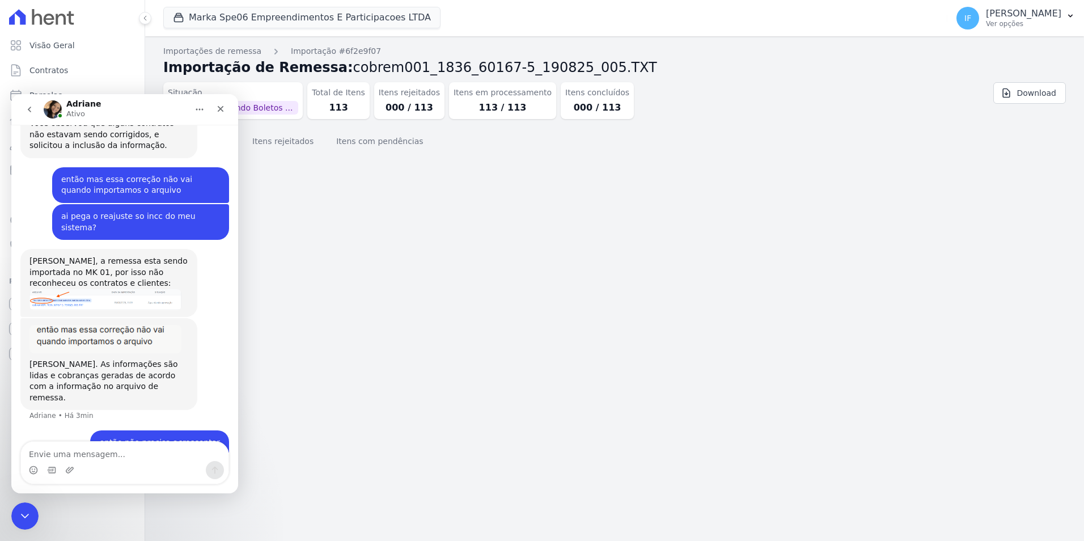
click at [83, 458] on textarea "Envie uma mensagem..." at bounding box center [125, 451] width 208 height 19
type textarea "Agora foi, muito obrigada"
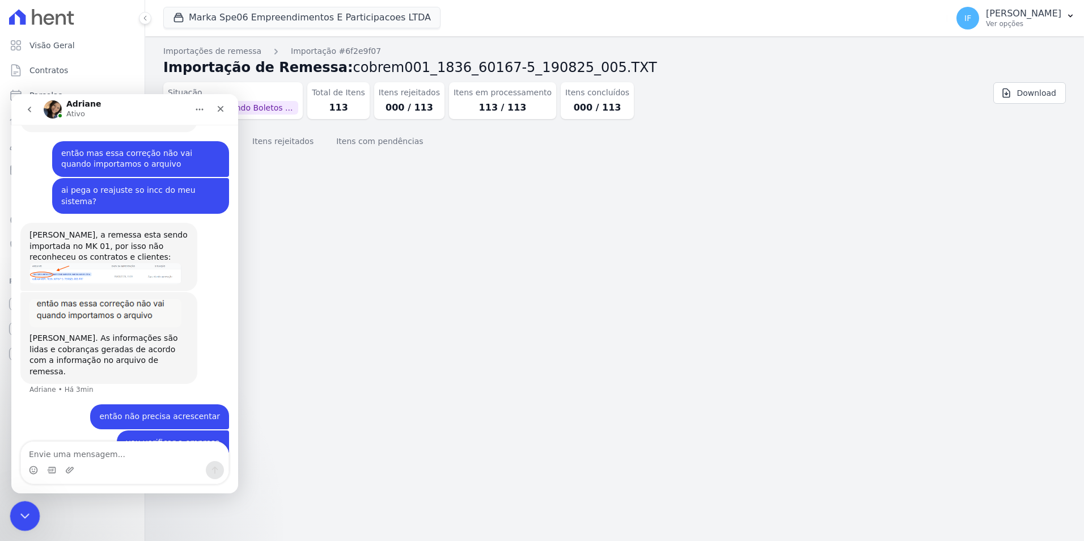
click at [34, 509] on div "Encerramento do Messenger da Intercom" at bounding box center [23, 514] width 27 height 27
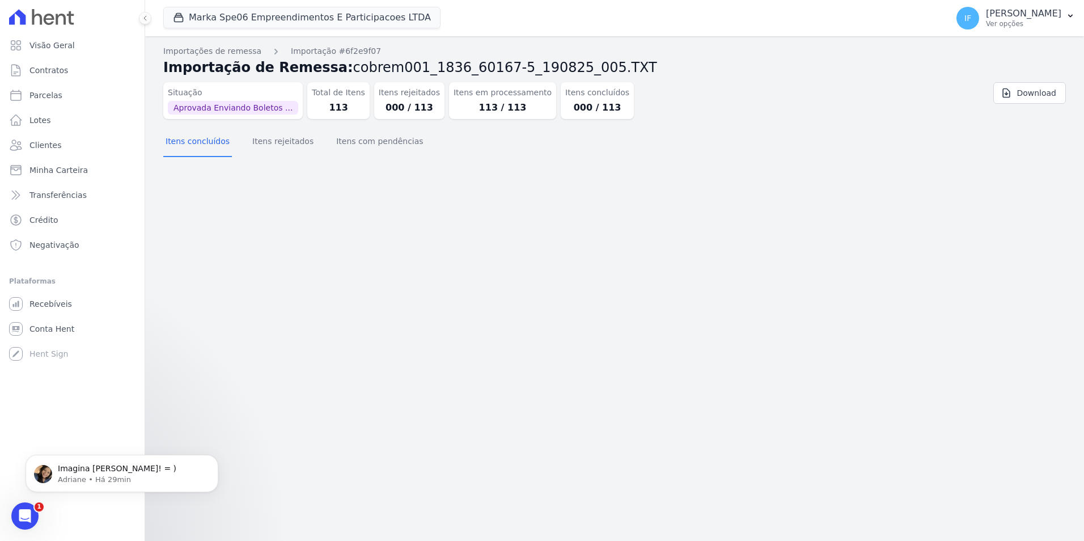
scroll to position [0, 0]
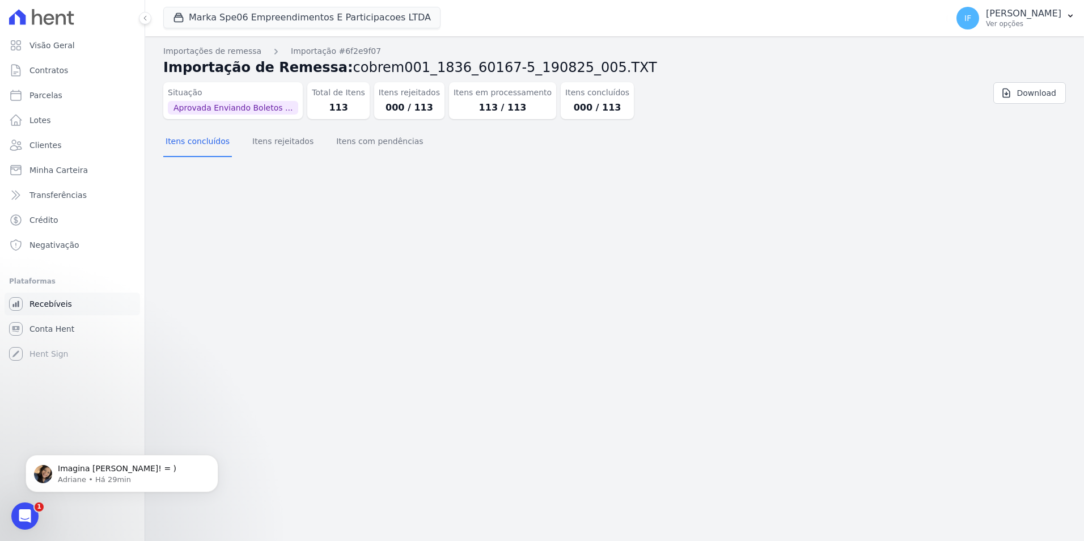
click at [40, 307] on span "Recebíveis" at bounding box center [50, 303] width 43 height 11
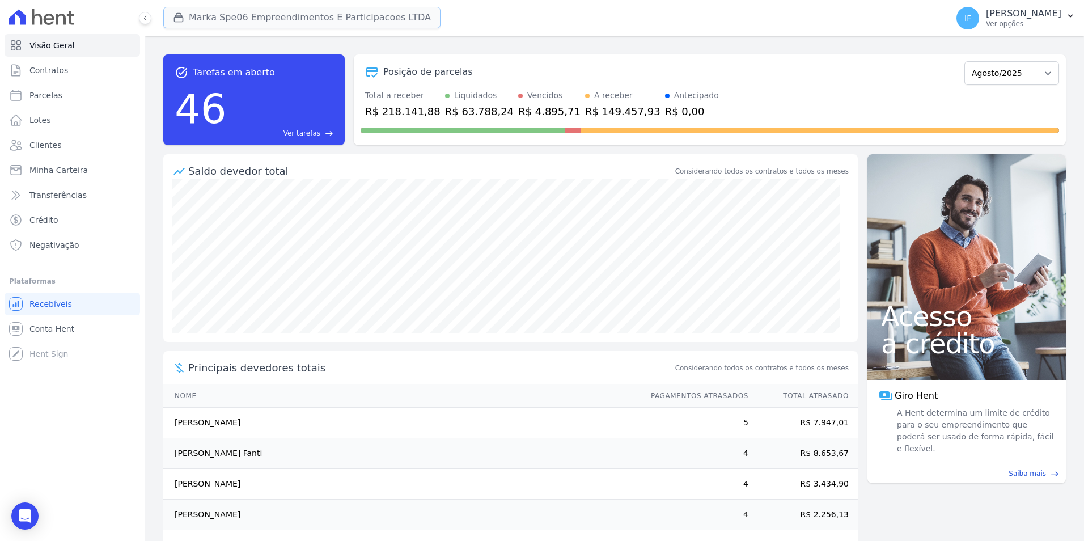
click at [198, 22] on button "Marka Spe06 Empreendimentos E Participacoes LTDA" at bounding box center [301, 18] width 277 height 22
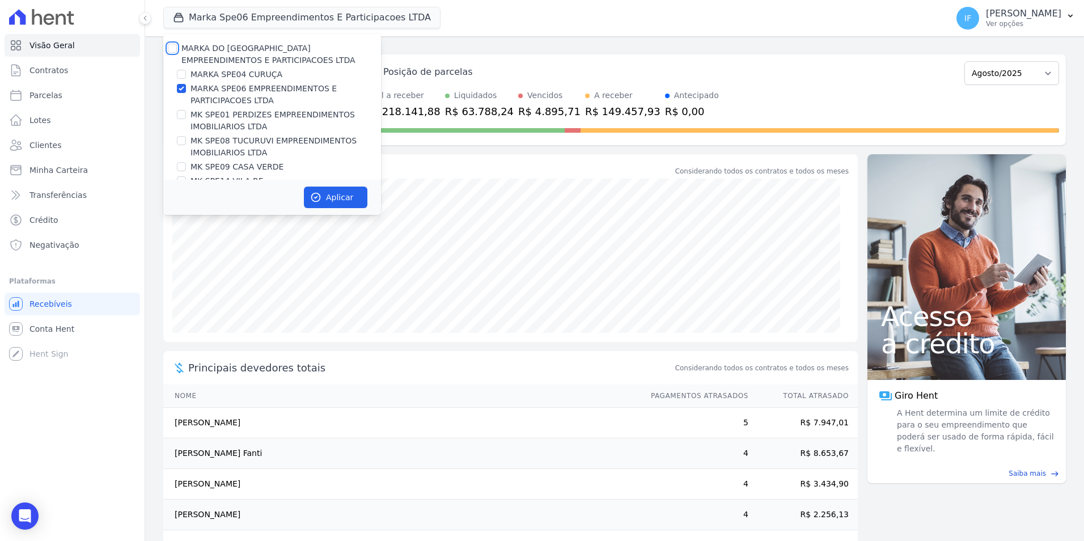
click at [171, 47] on input "MARKA DO [GEOGRAPHIC_DATA] EMPREENDIMENTOS E PARTICIPACOES LTDA" at bounding box center [172, 48] width 9 height 9
checkbox input "true"
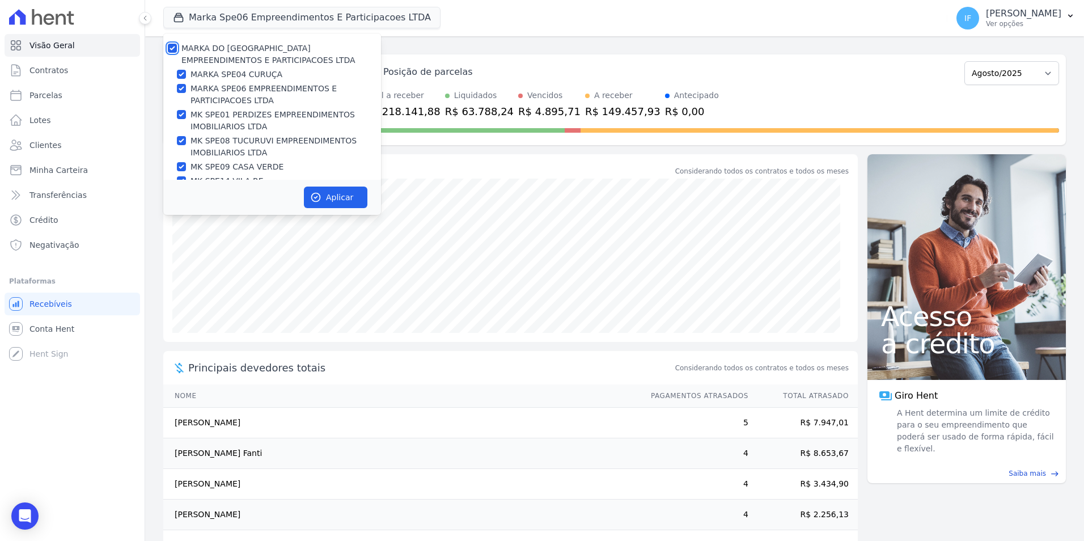
checkbox input "true"
click at [339, 202] on button "Aplicar" at bounding box center [336, 198] width 64 height 22
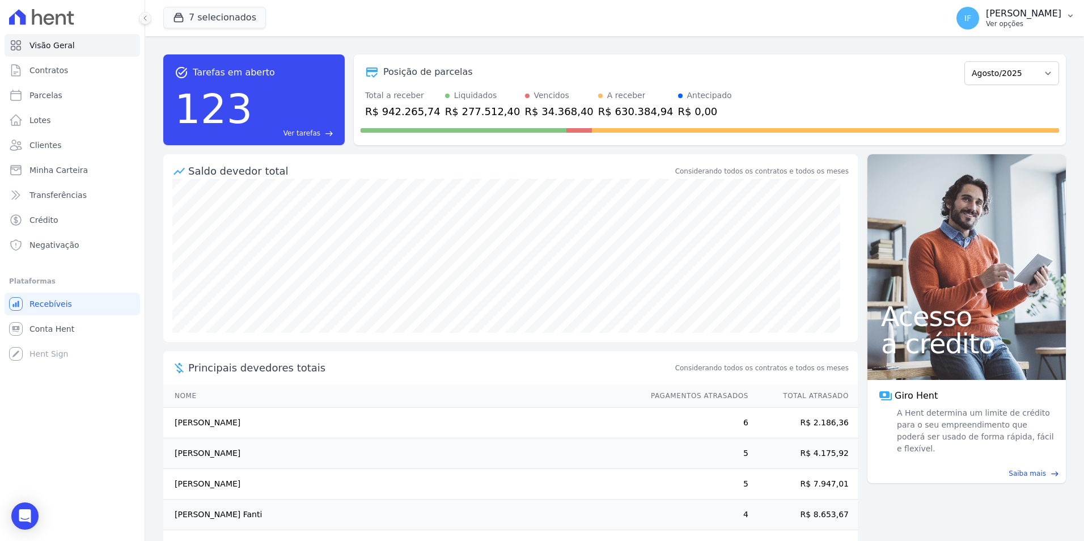
click at [987, 28] on div "IF [PERSON_NAME] Ver opções" at bounding box center [1009, 18] width 105 height 23
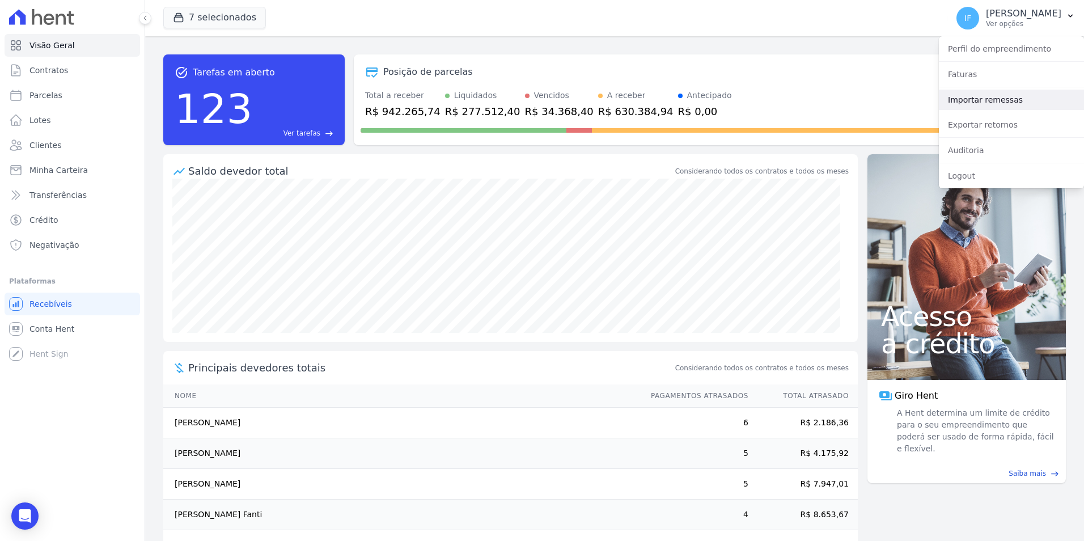
click at [977, 102] on link "Importar remessas" at bounding box center [1011, 100] width 145 height 20
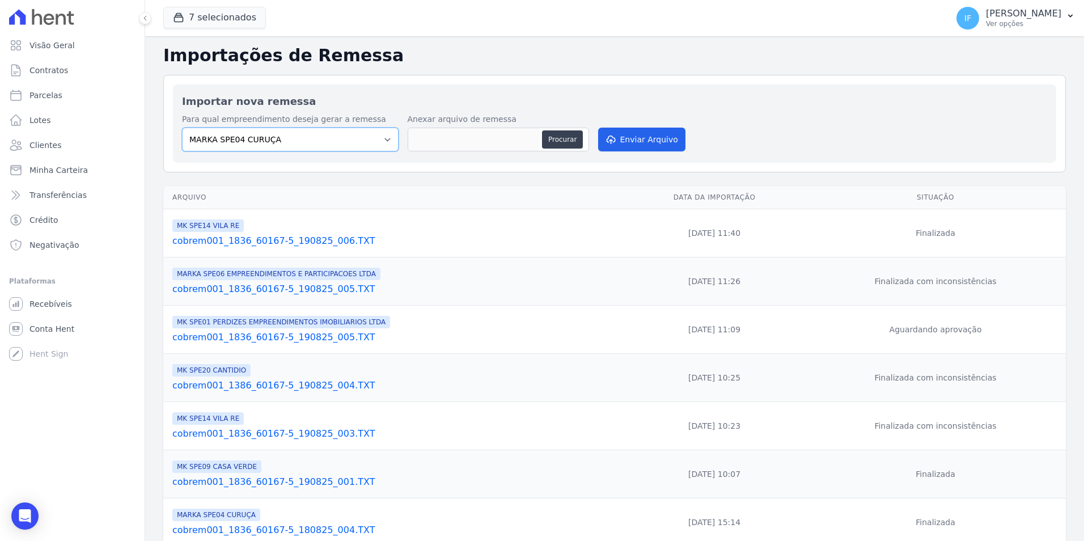
click at [381, 139] on select "MARKA SPE04 CURUÇA MARKA SPE06 EMPREENDIMENTOS E PARTICIPACOES LTDA MK SPE01 PE…" at bounding box center [290, 140] width 217 height 24
select select "faf7fecb-8fd7-4b35-8acd-3d6a38ea6f82"
click at [182, 128] on select "MARKA SPE04 CURUÇA MARKA SPE06 EMPREENDIMENTOS E PARTICIPACOES LTDA MK SPE01 PE…" at bounding box center [290, 140] width 217 height 24
click at [555, 137] on button "Procurar" at bounding box center [562, 139] width 41 height 18
type input "cobrem001_1836_60167-5_190825_008.TXT"
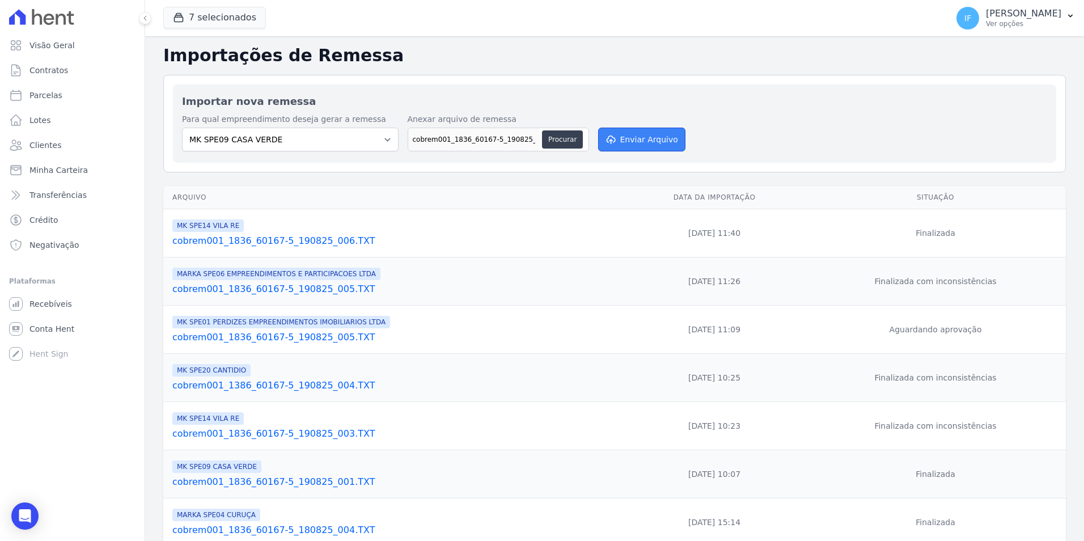
click at [629, 140] on button "Enviar Arquivo" at bounding box center [641, 140] width 87 height 24
